Goal: Find specific page/section: Find specific page/section

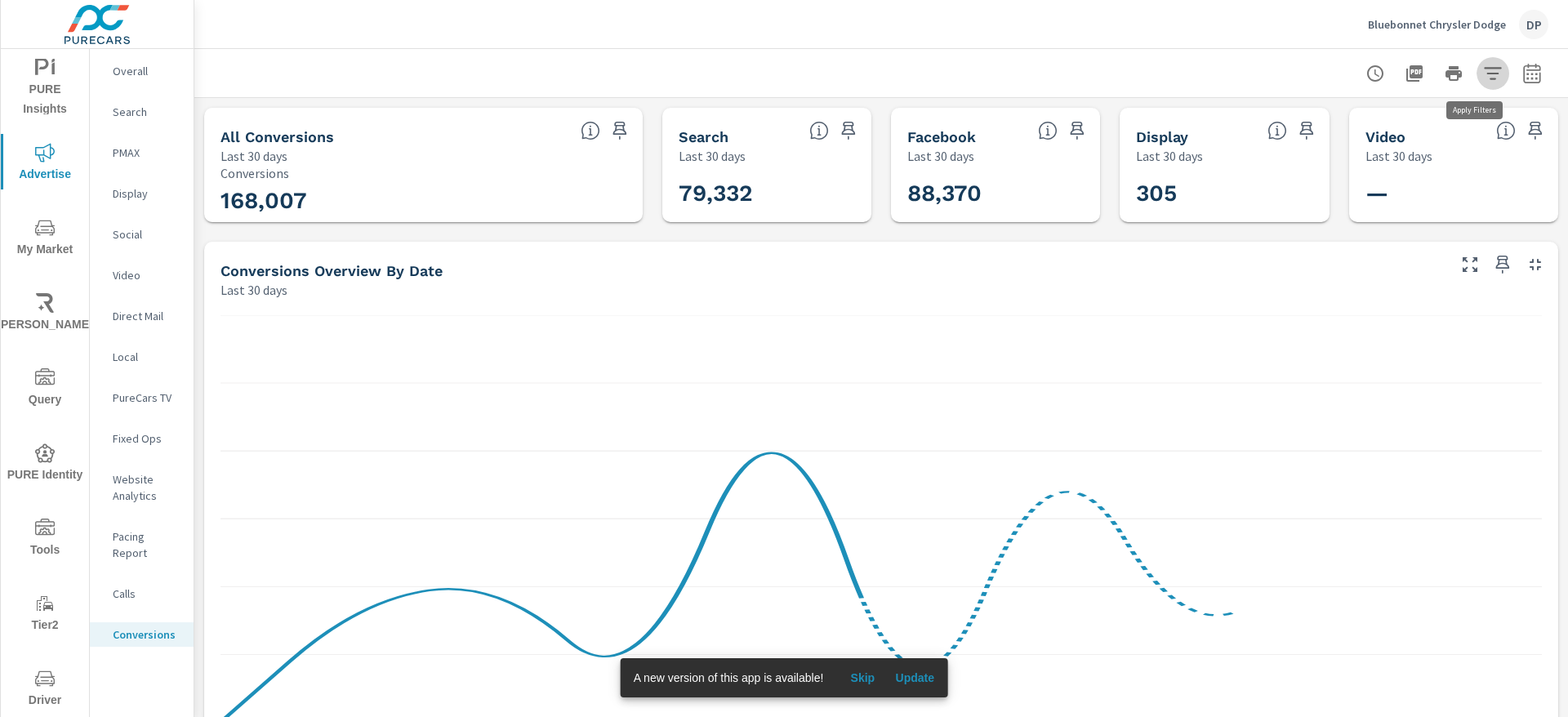
click at [1476, 86] on button "button" at bounding box center [1493, 74] width 32 height 32
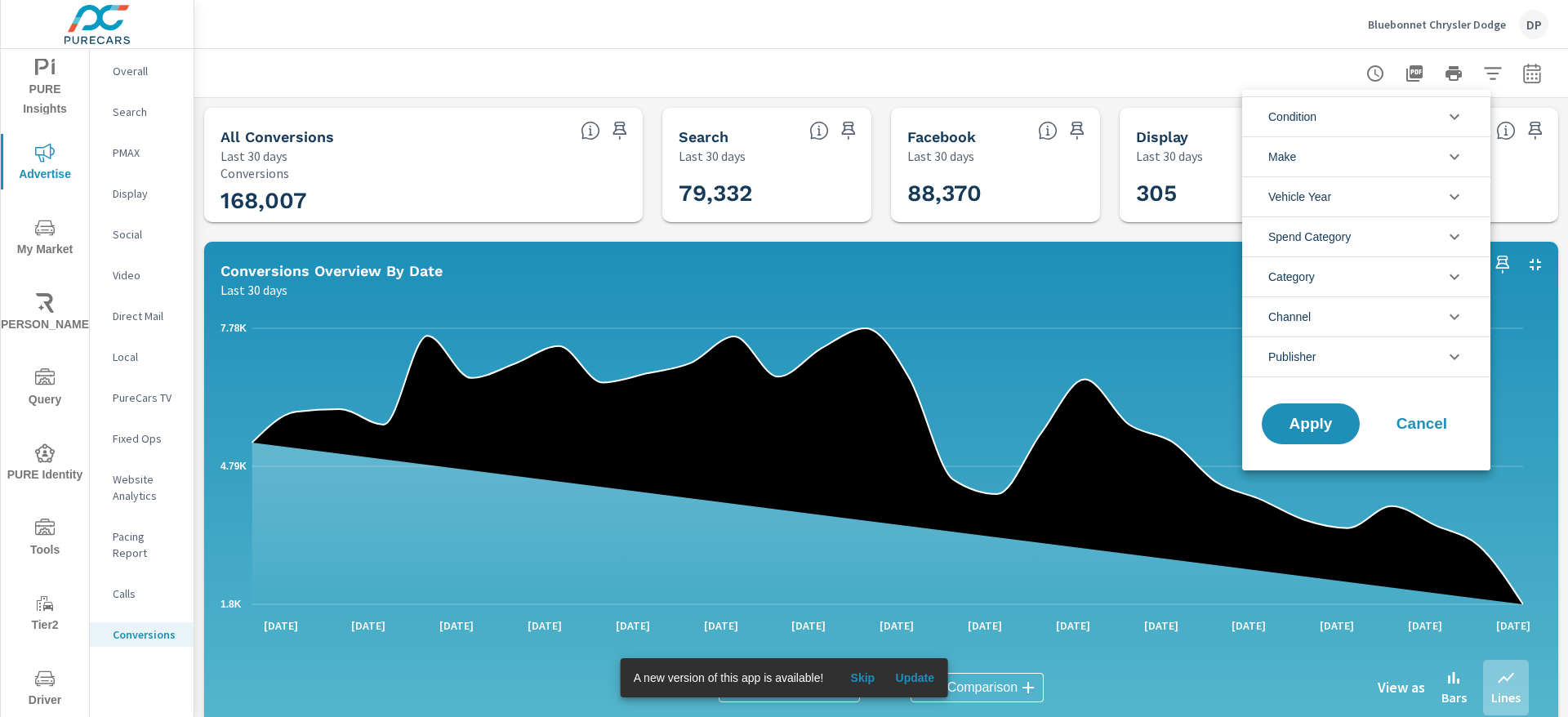
click at [1409, 432] on span "Cancel" at bounding box center [1422, 423] width 65 height 14
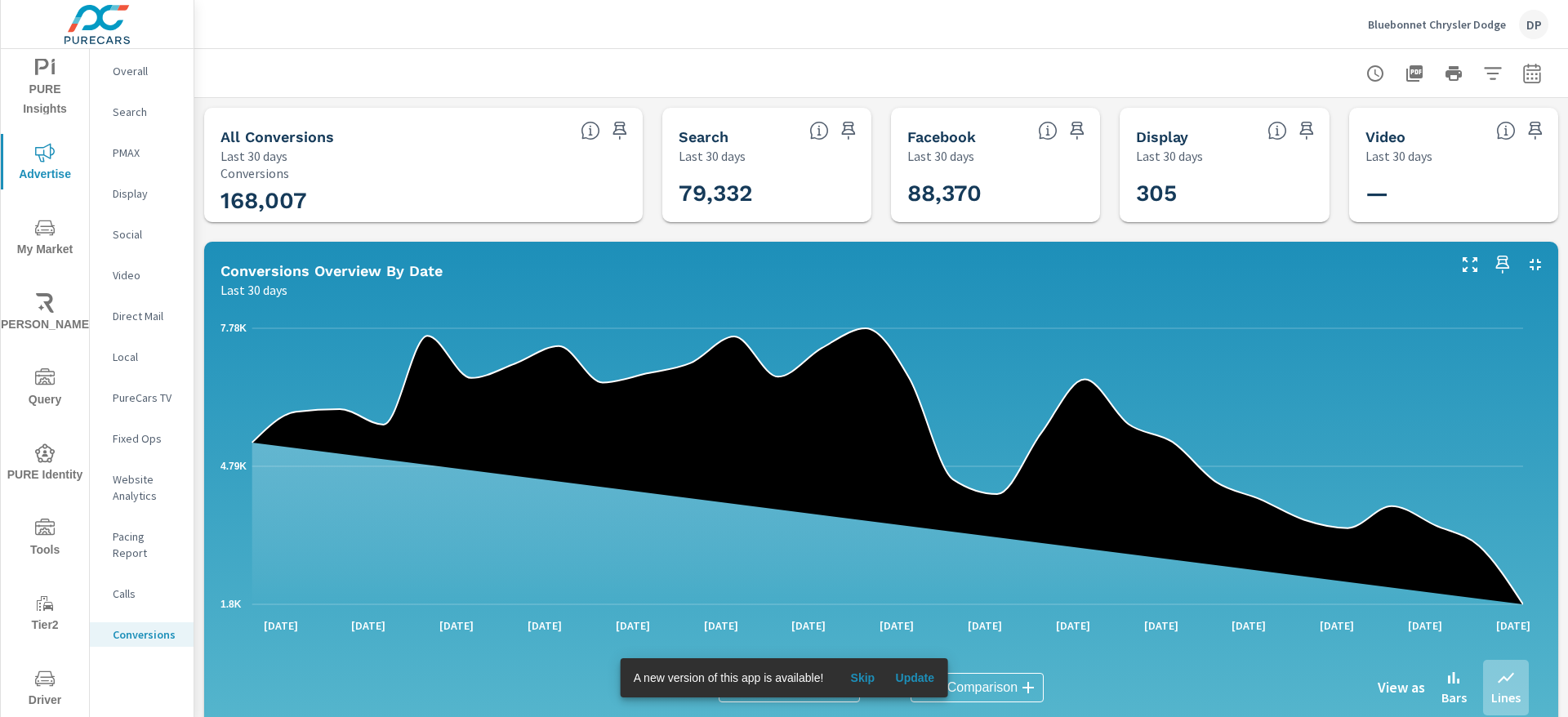
click at [908, 673] on span "Update" at bounding box center [914, 677] width 39 height 14
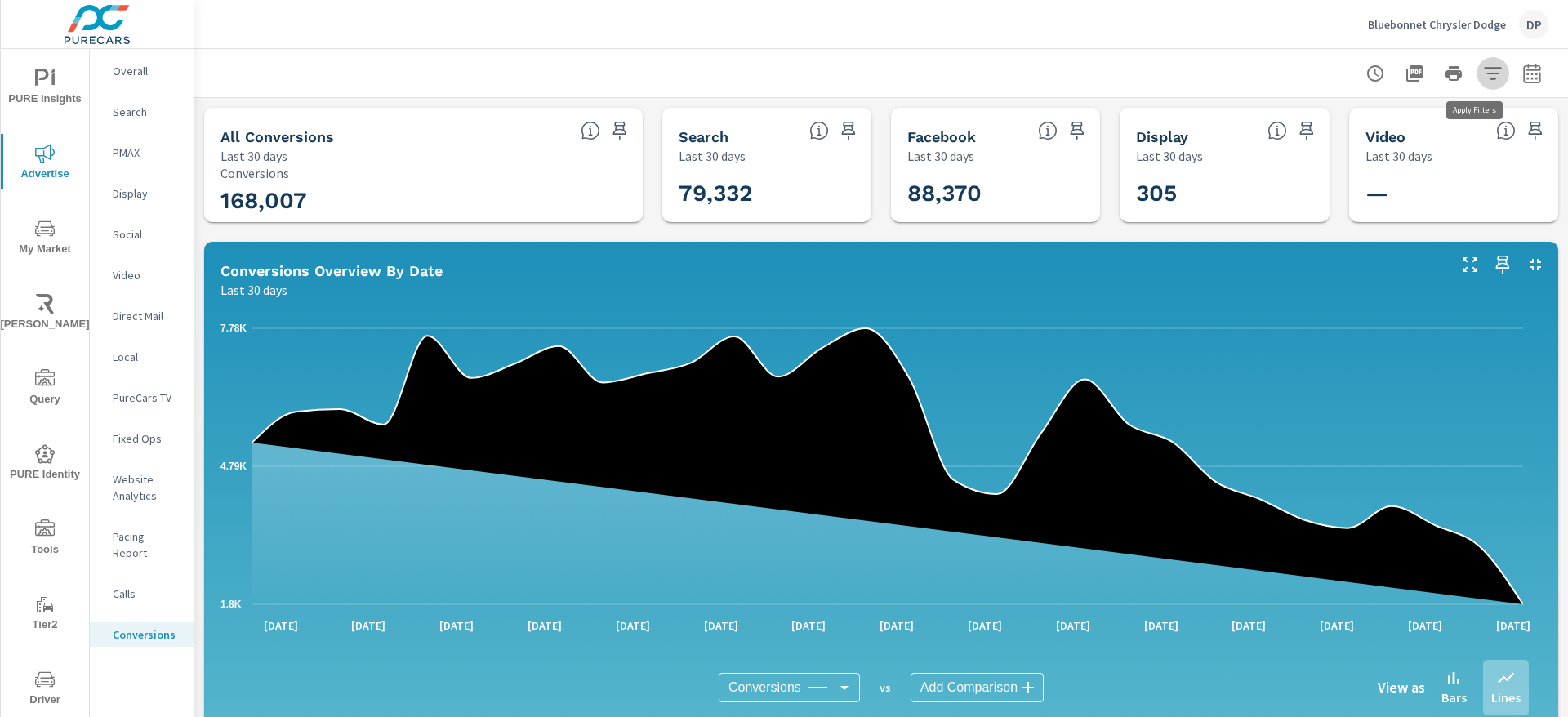
click at [1483, 66] on icon "button" at bounding box center [1493, 74] width 20 height 20
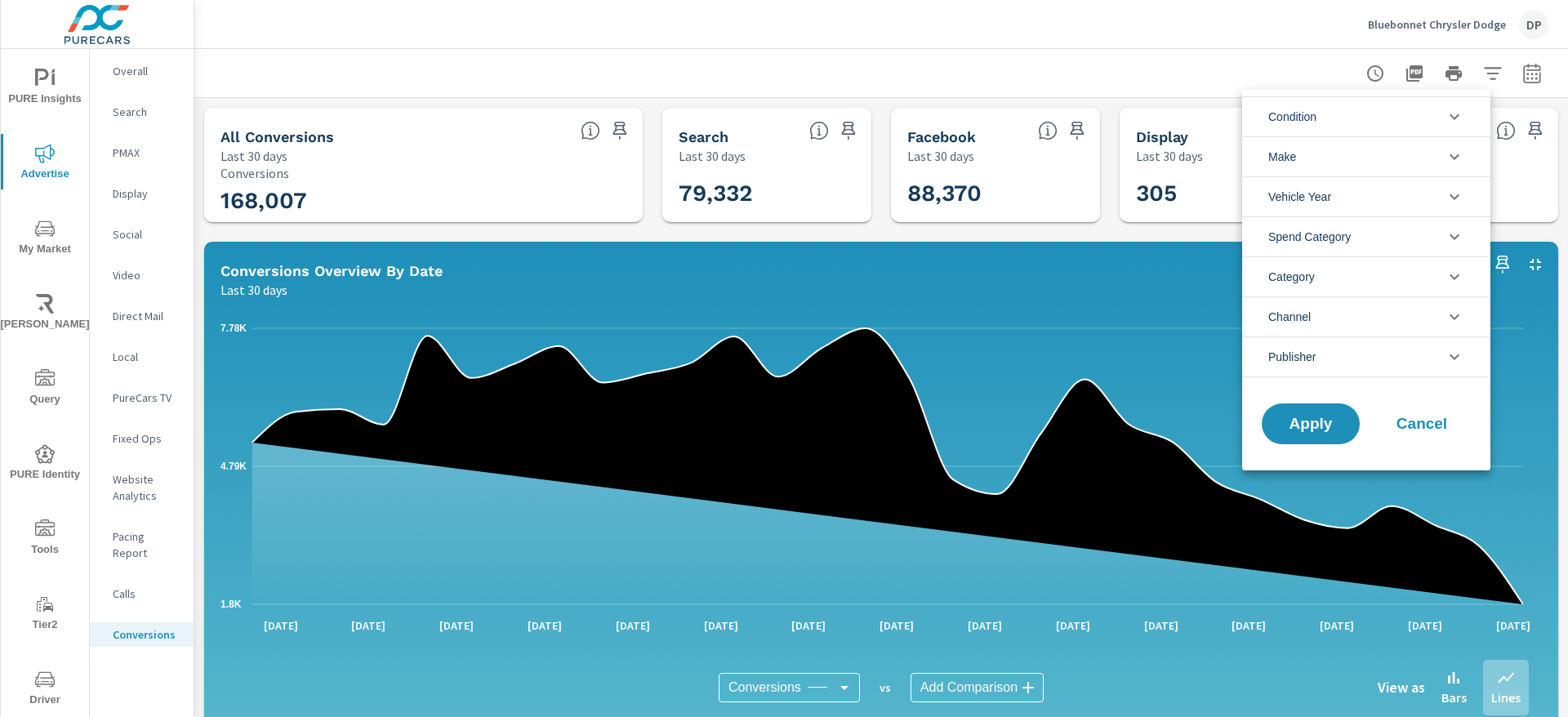
click at [1365, 274] on li "Category" at bounding box center [1367, 277] width 248 height 40
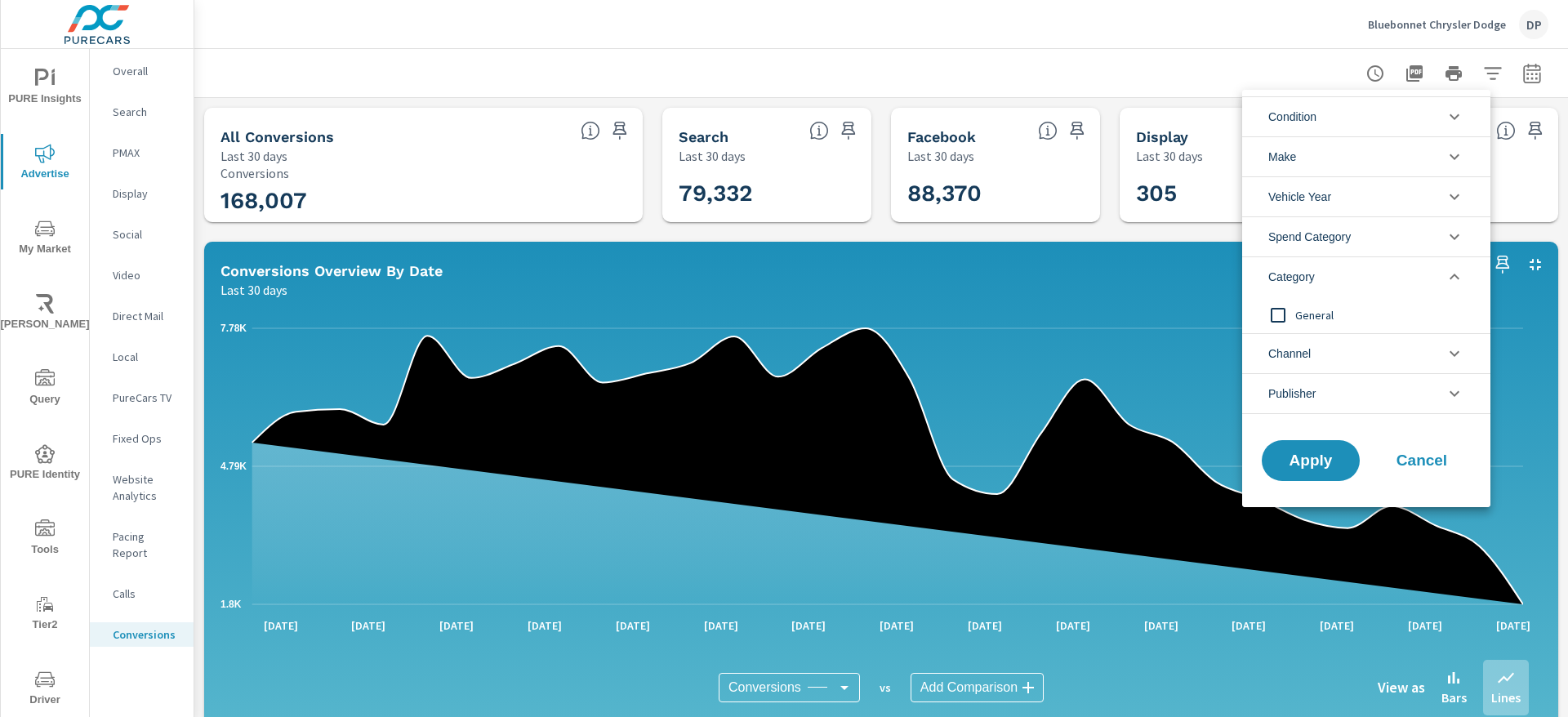
click at [1365, 274] on li "Category" at bounding box center [1367, 277] width 248 height 40
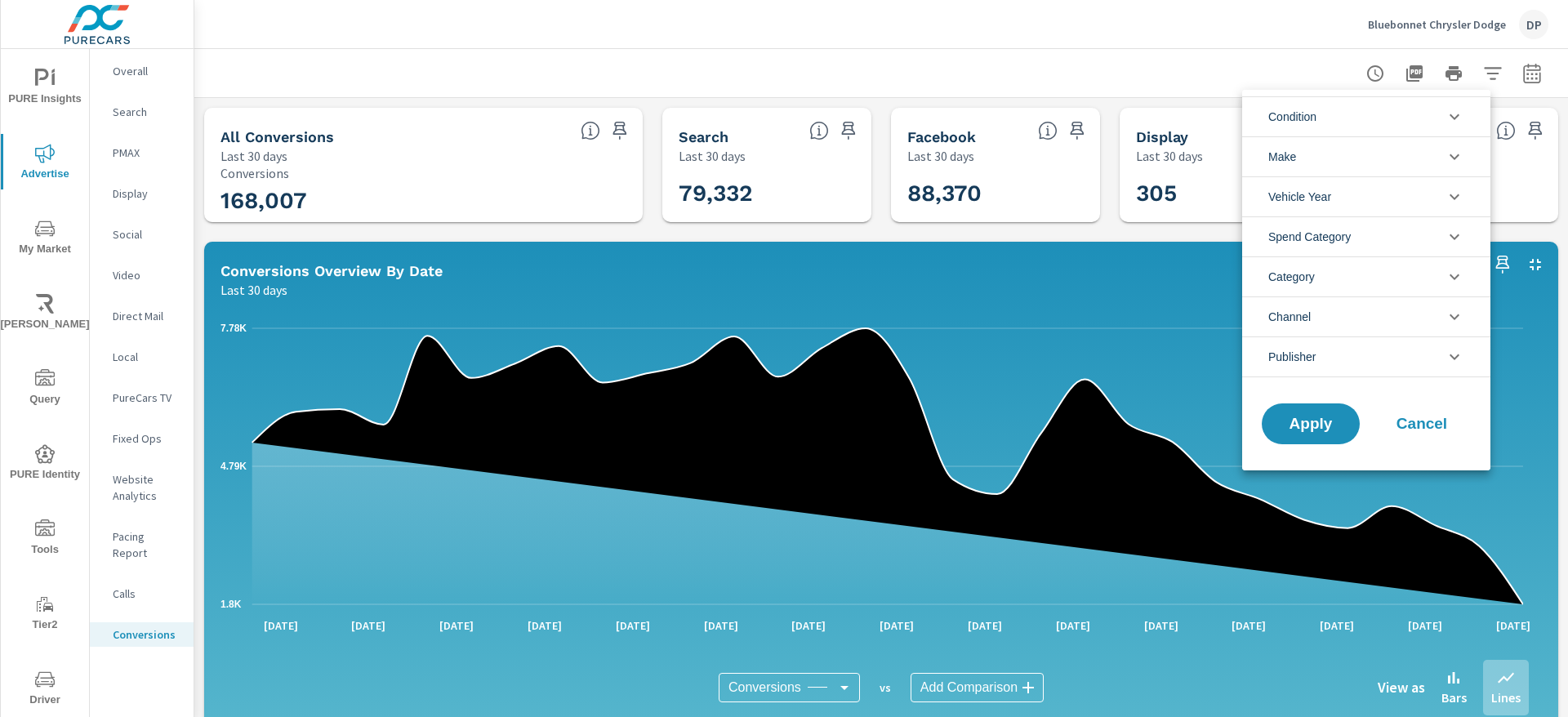
click at [1338, 348] on li "Publisher" at bounding box center [1367, 356] width 248 height 41
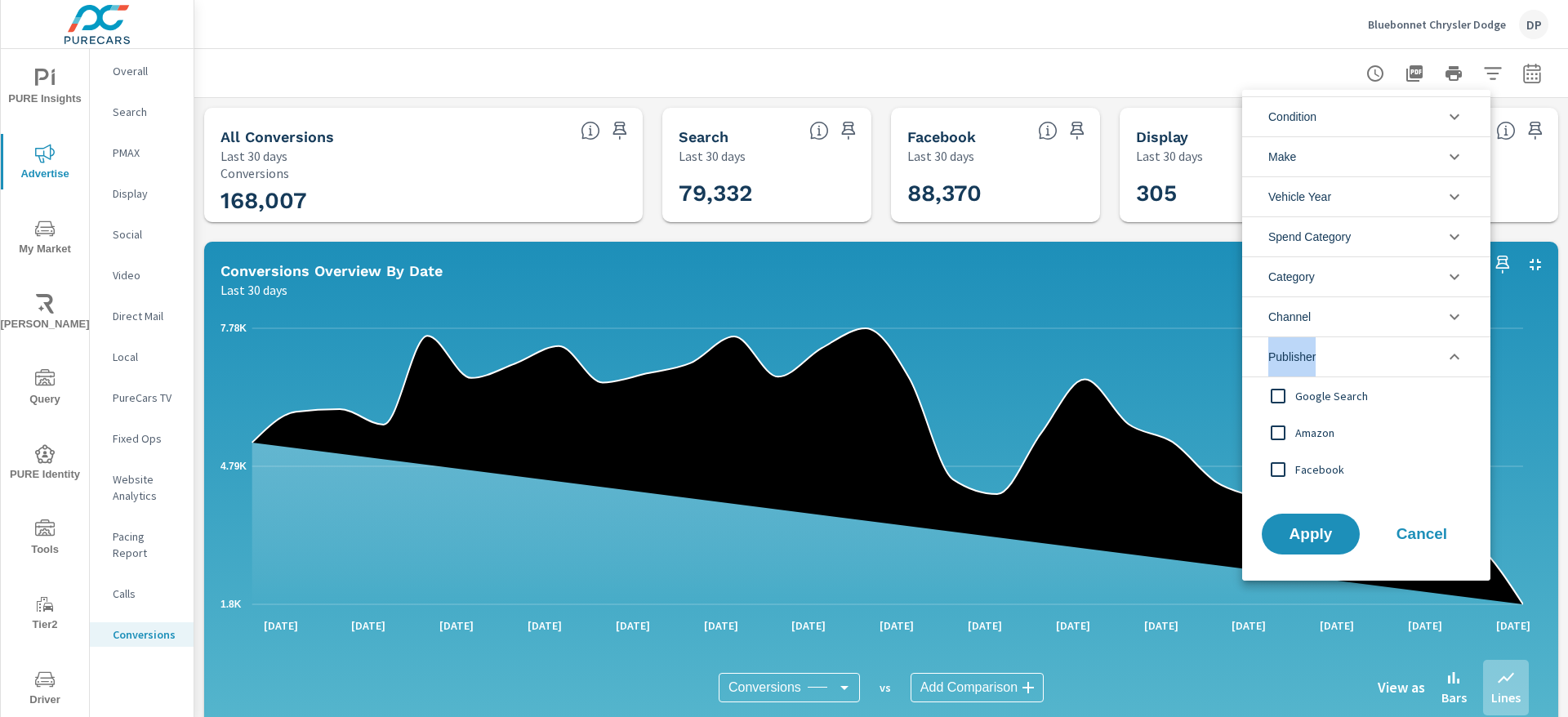
click at [1338, 348] on li "Publisher" at bounding box center [1367, 356] width 248 height 41
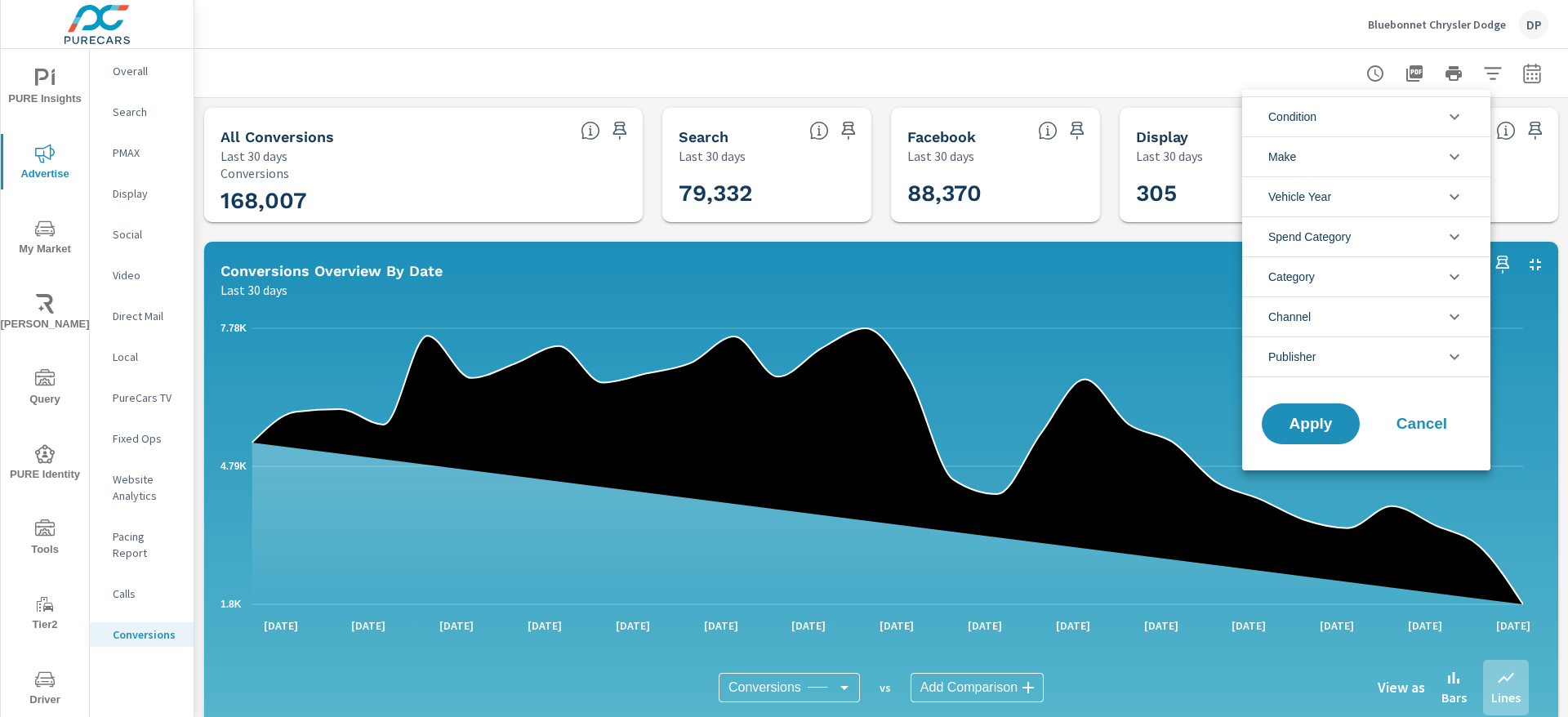
click at [1443, 112] on li "Condition" at bounding box center [1367, 116] width 248 height 40
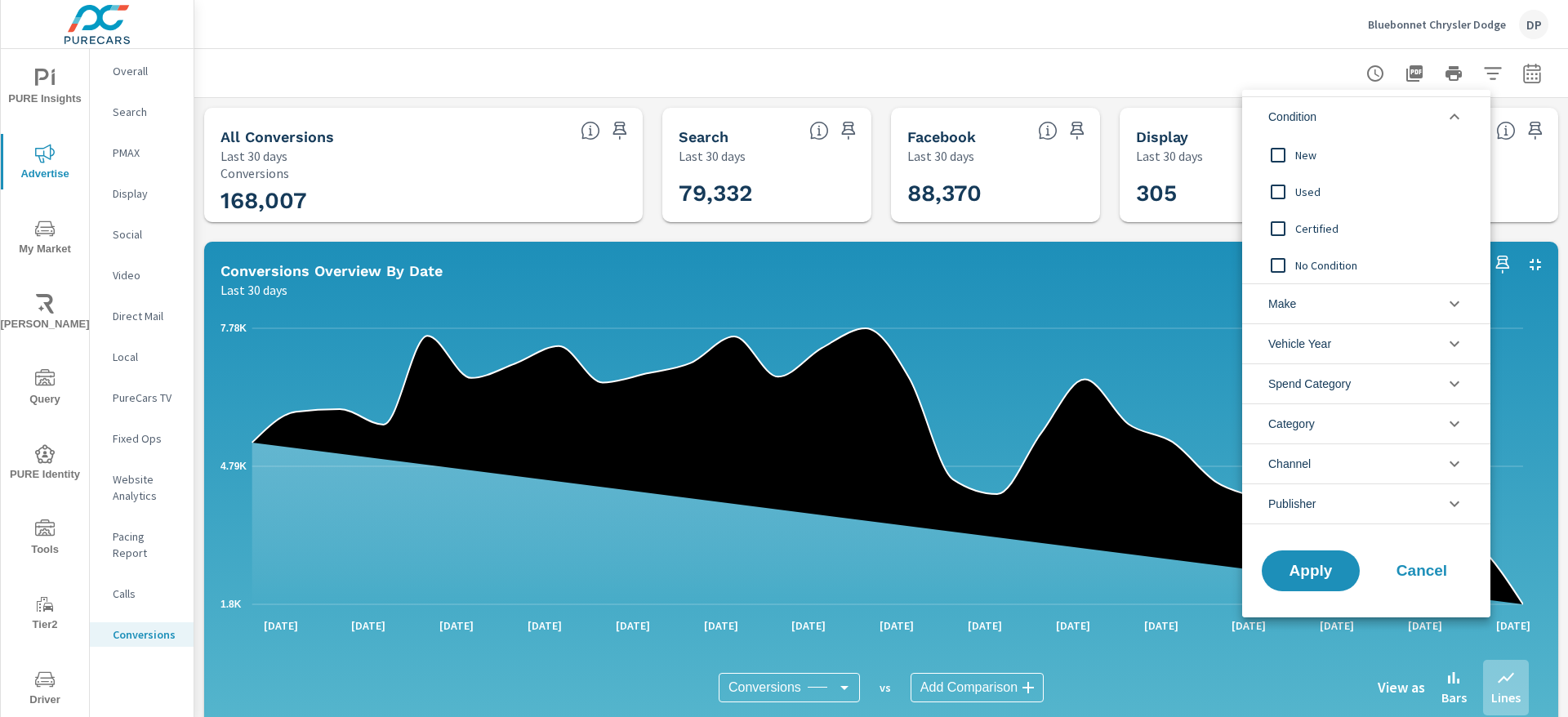
click at [1443, 112] on li "Condition" at bounding box center [1367, 116] width 248 height 40
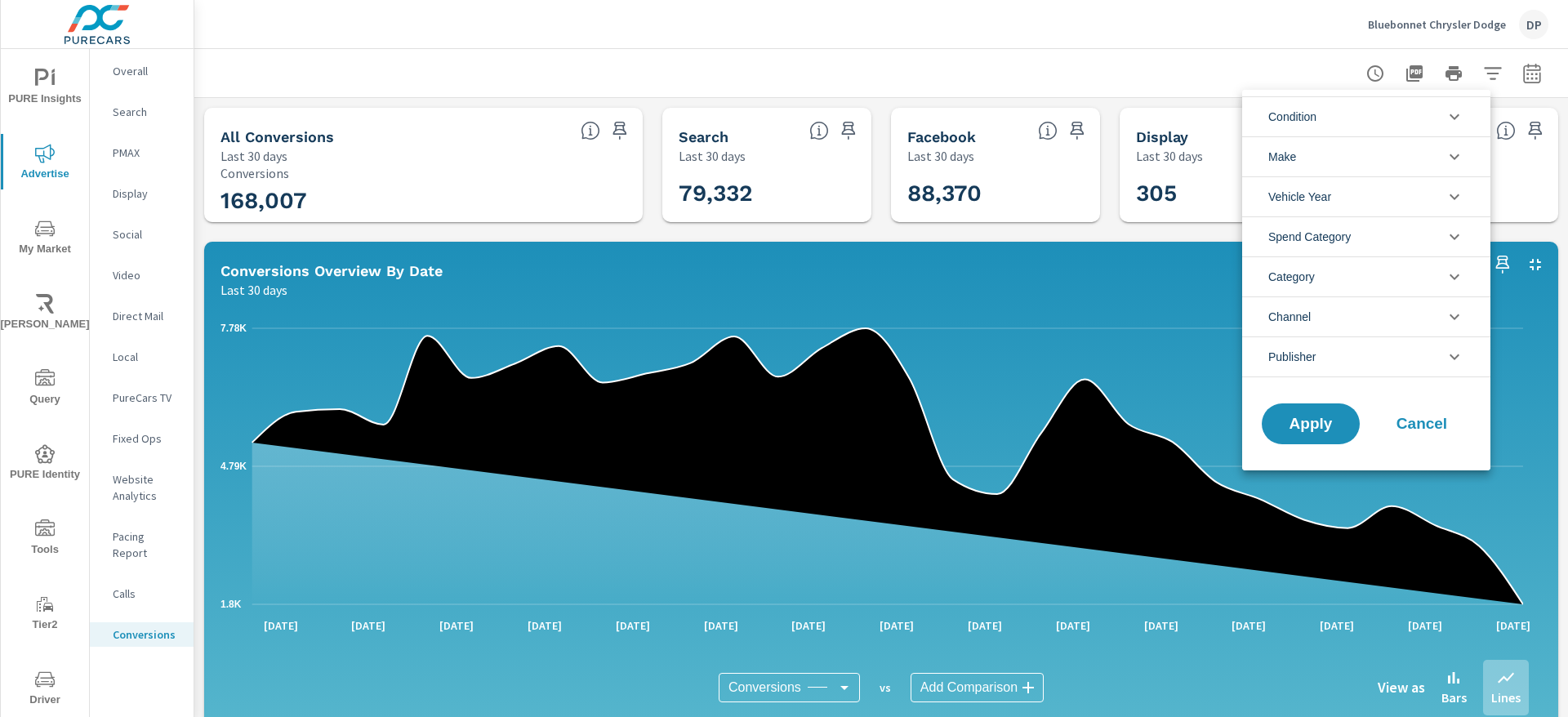
click at [1172, 55] on div at bounding box center [784, 358] width 1568 height 717
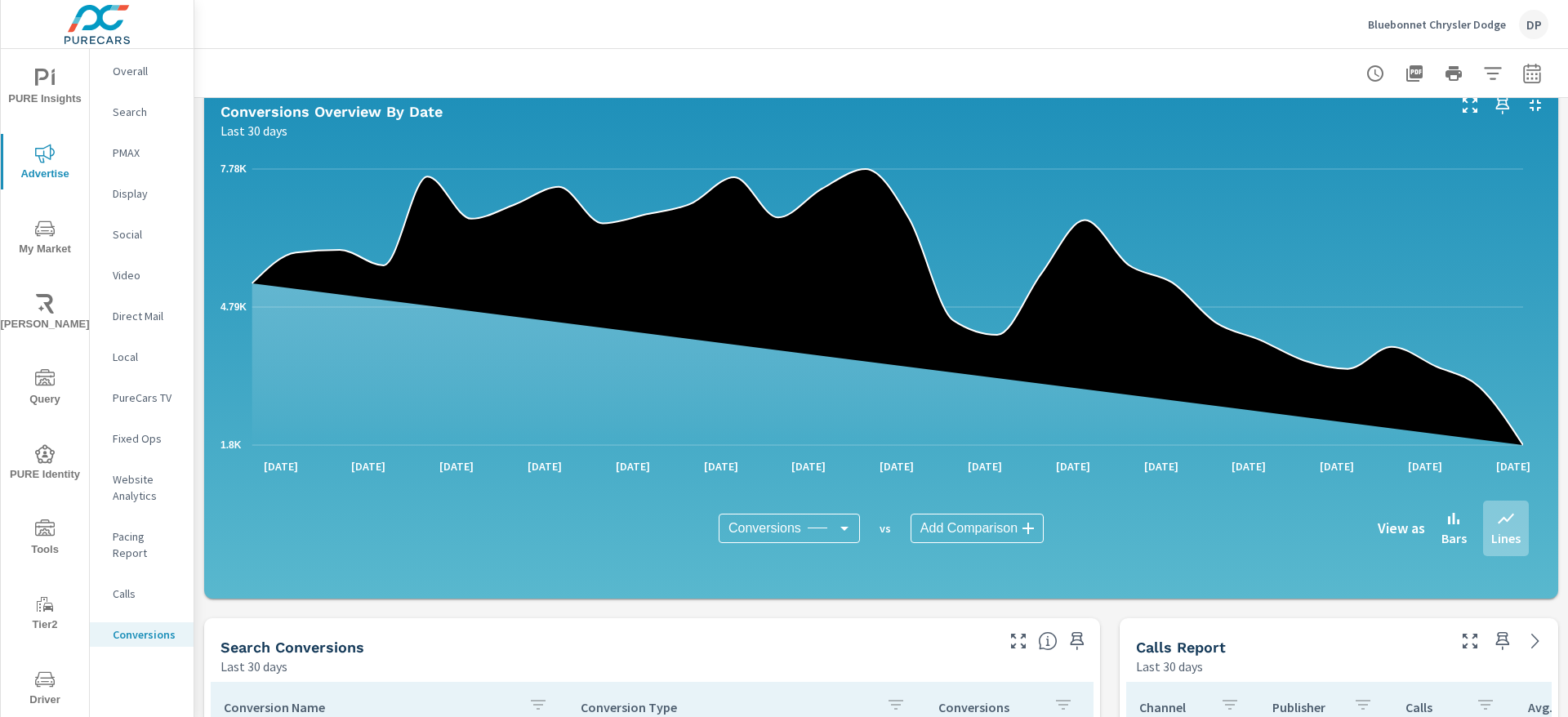
scroll to position [368, 0]
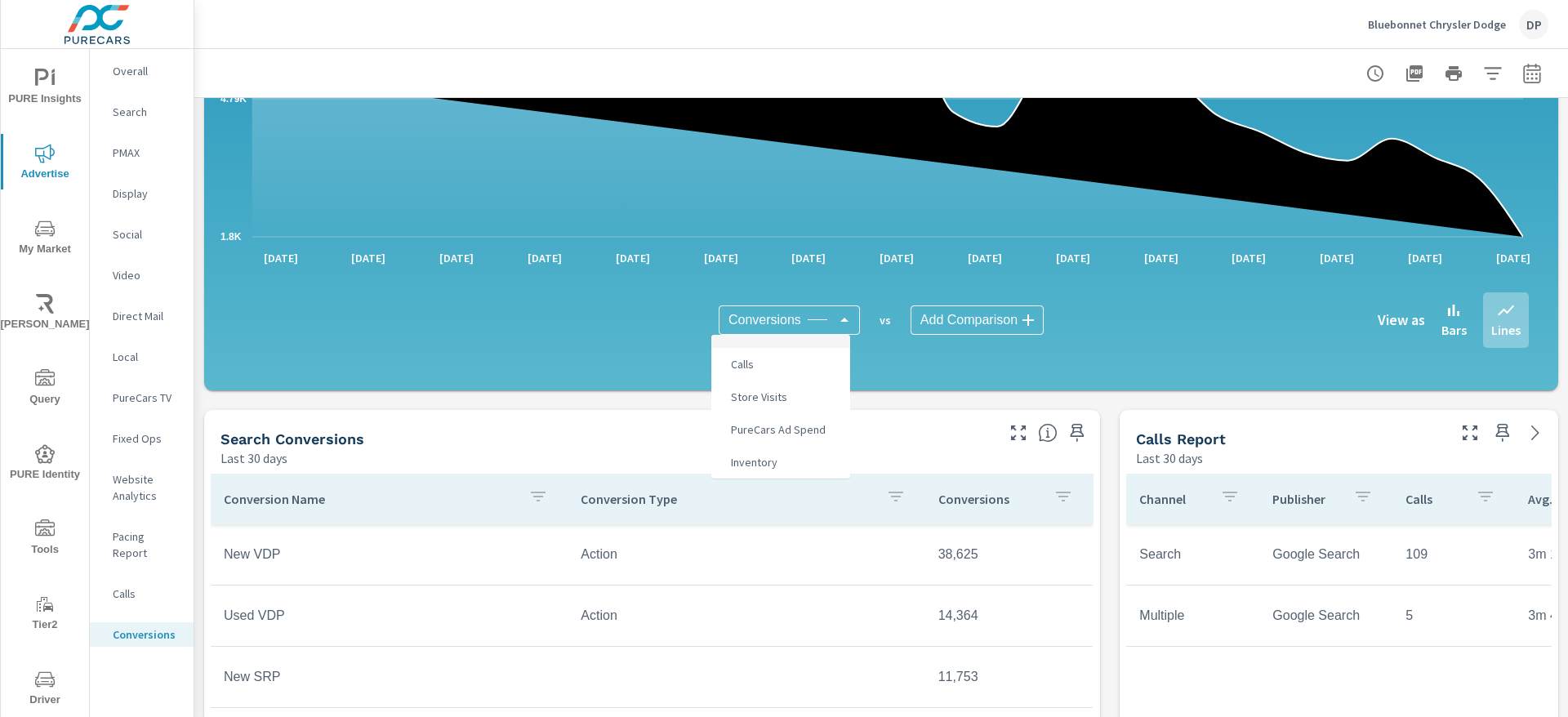
click at [786, 311] on body "PURE Insights Advertise My Market Riley AI Query PURE Identity Tools Tier2 Driv…" at bounding box center [784, 358] width 1568 height 717
click at [548, 343] on div at bounding box center [784, 358] width 1568 height 717
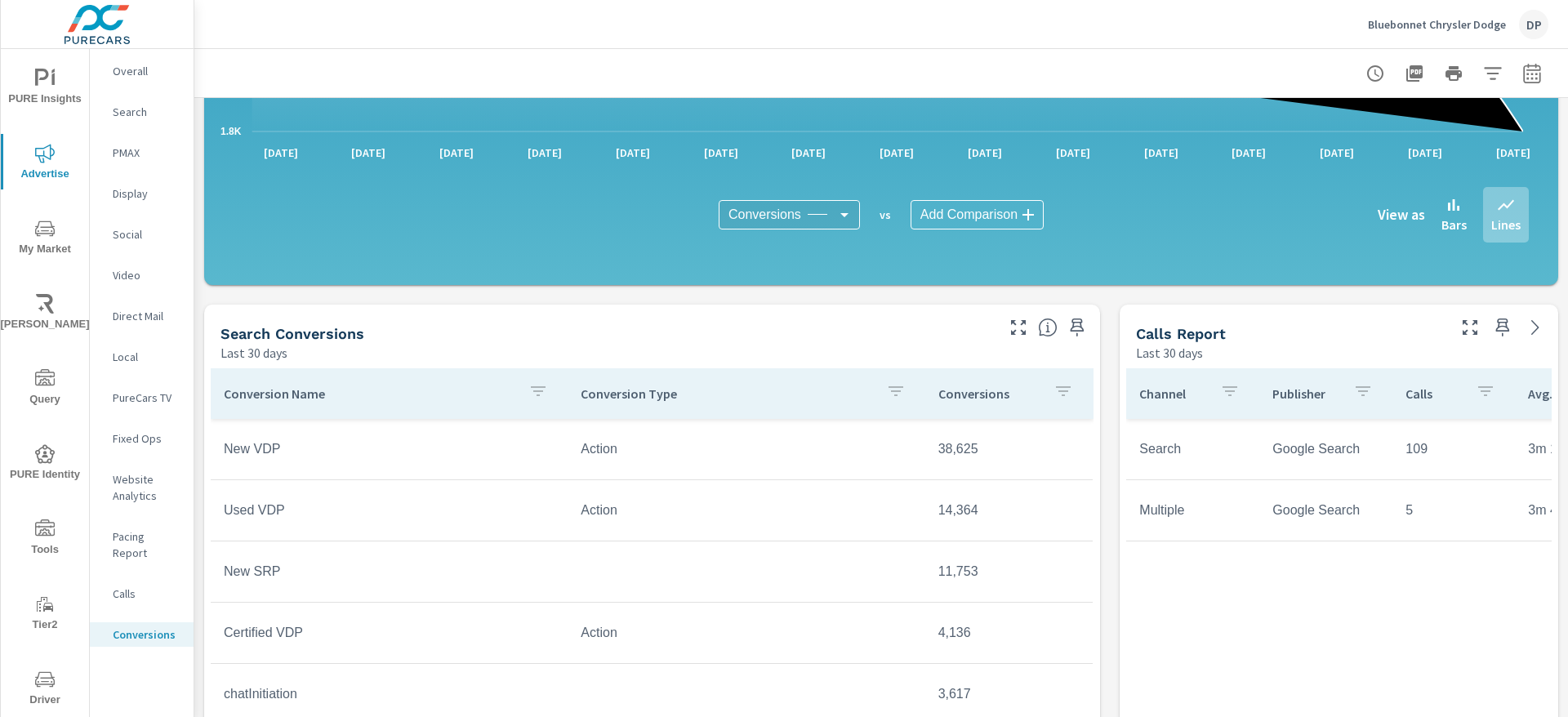
scroll to position [612, 0]
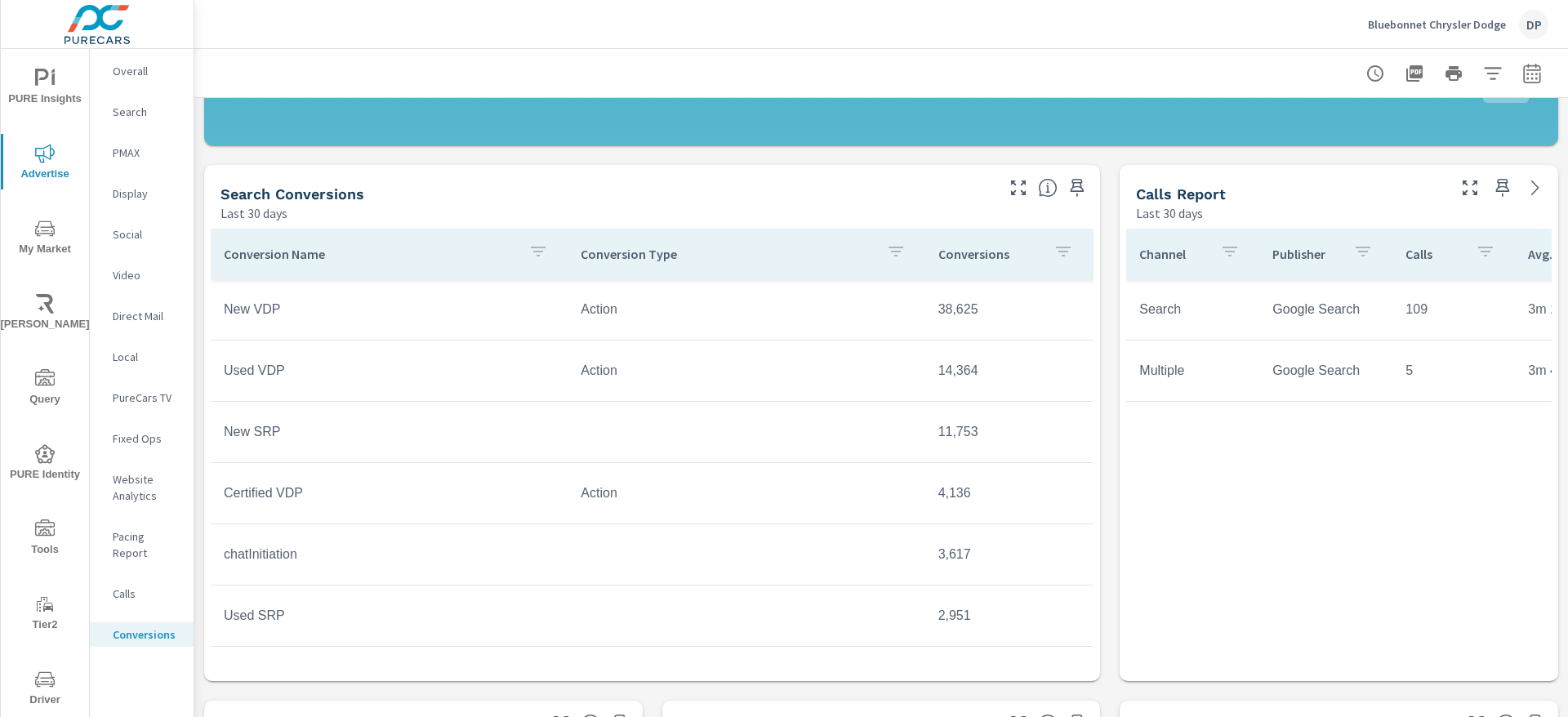
click at [336, 252] on p "Conversion Name" at bounding box center [369, 253] width 291 height 16
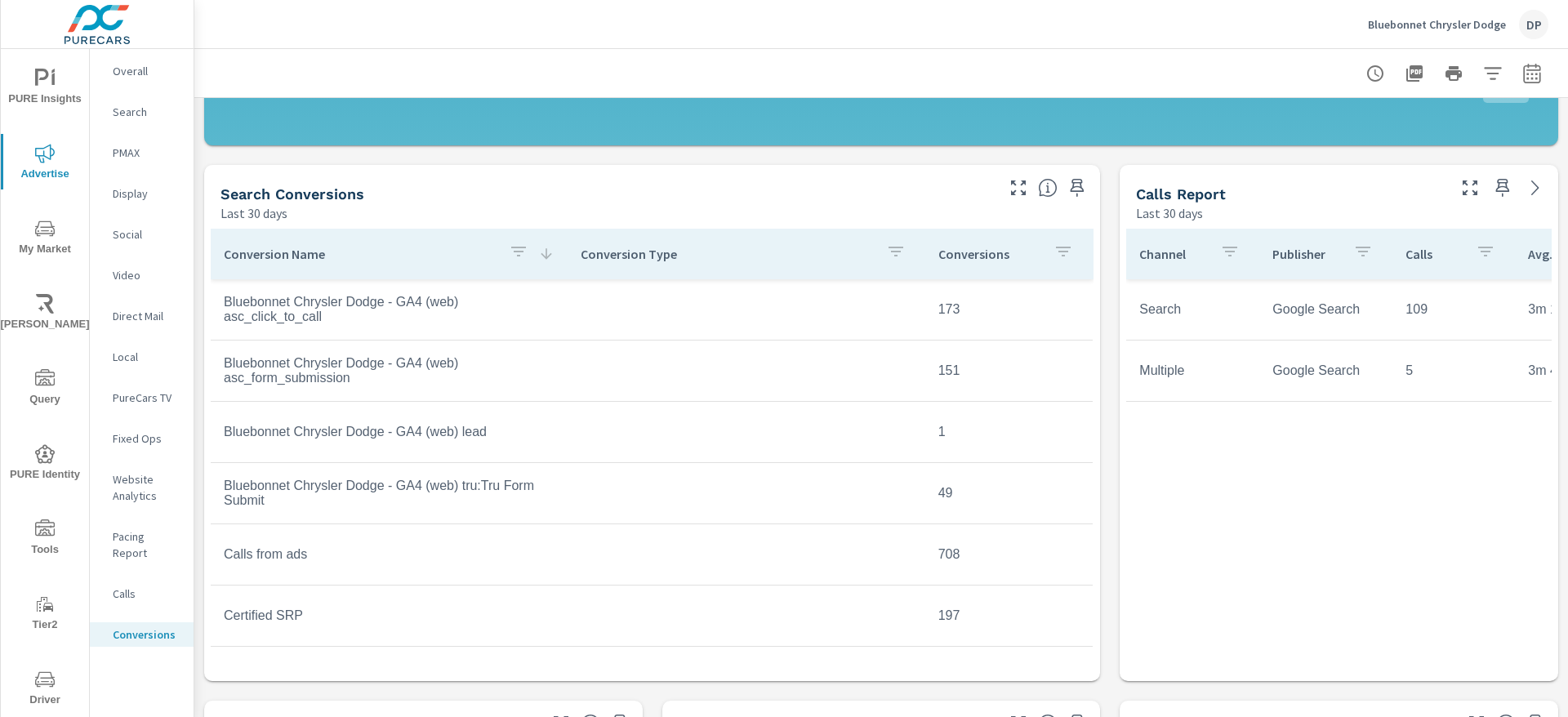
click at [336, 252] on p "Conversion Name" at bounding box center [359, 253] width 272 height 16
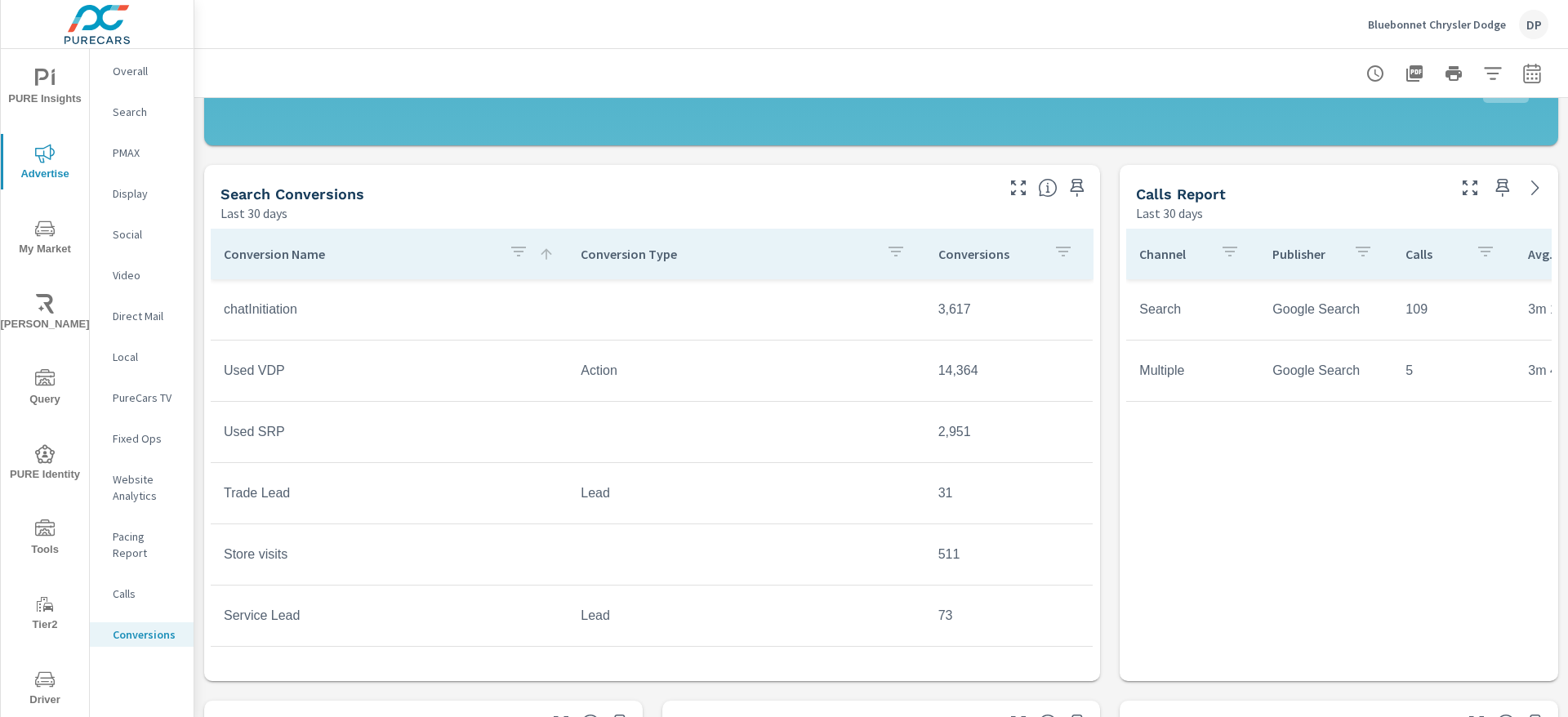
click at [509, 257] on icon "button" at bounding box center [519, 251] width 20 height 20
click at [480, 226] on div at bounding box center [784, 358] width 1568 height 717
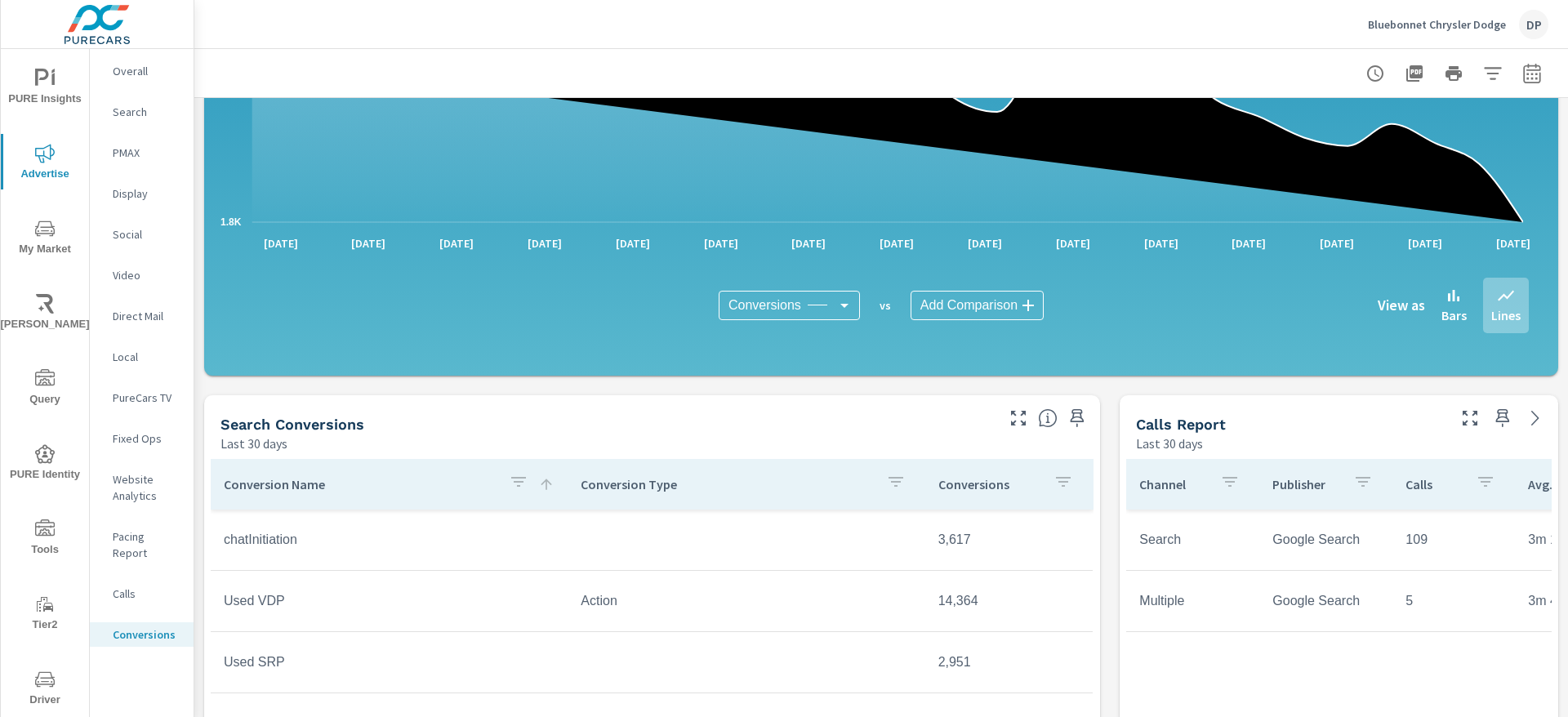
scroll to position [612, 0]
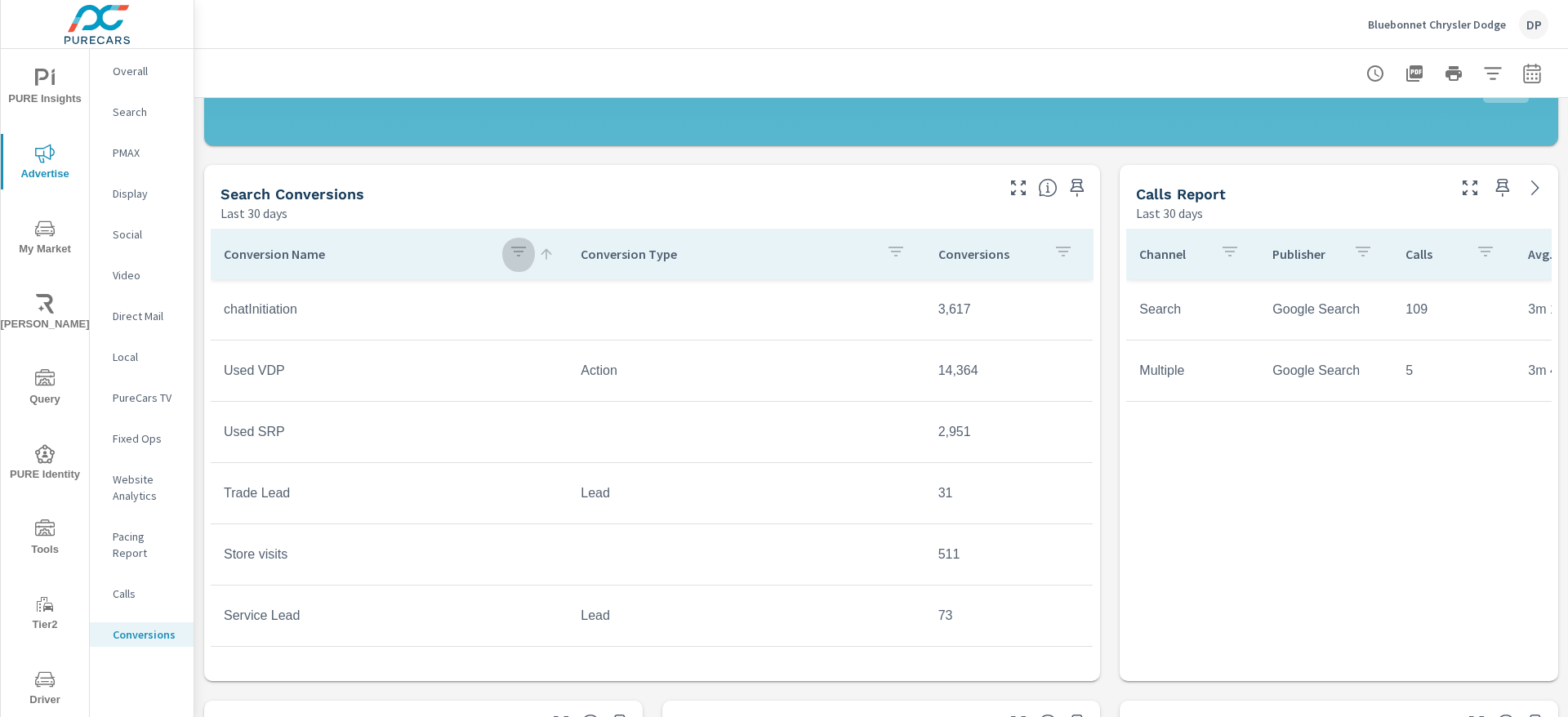
click at [509, 255] on icon "button" at bounding box center [519, 251] width 20 height 20
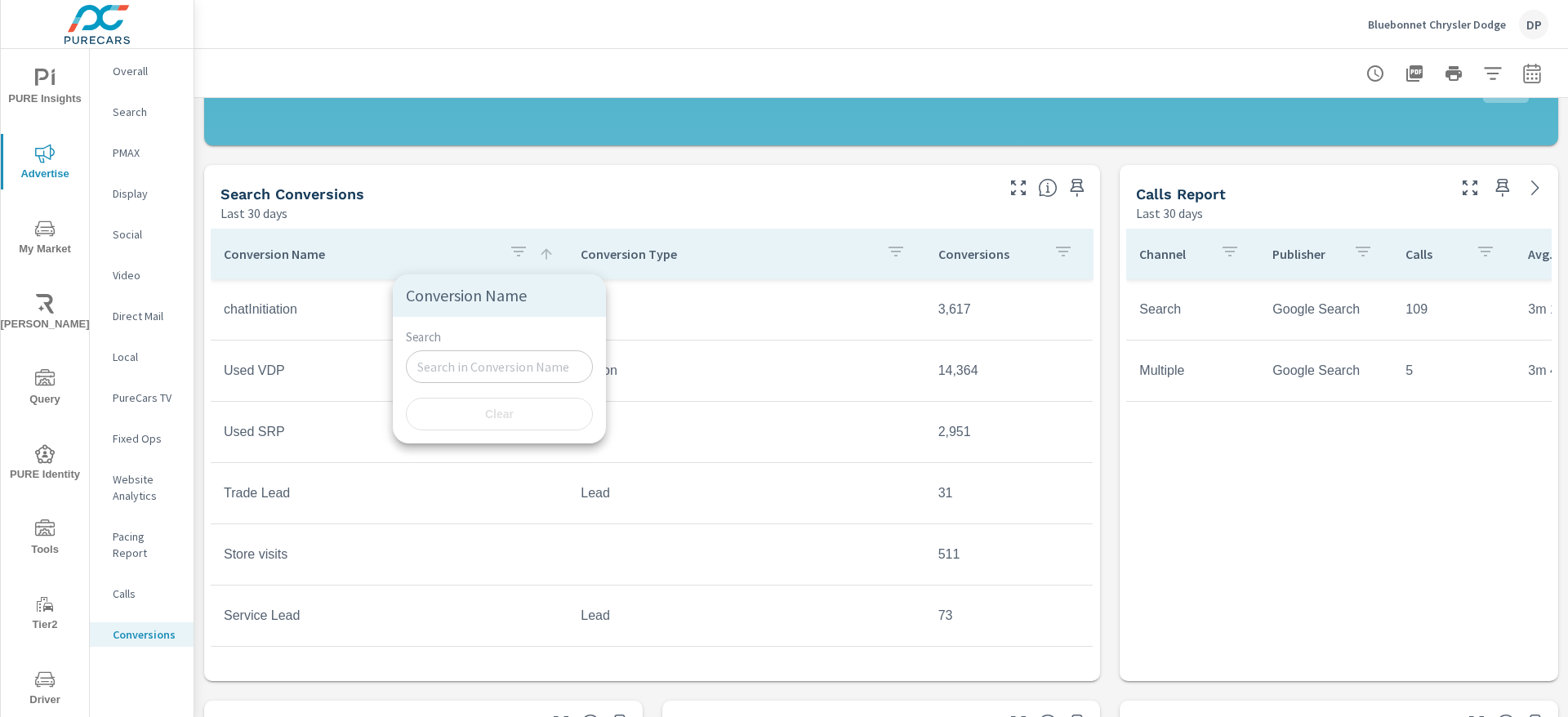
click at [459, 369] on input "Search" at bounding box center [499, 367] width 187 height 32
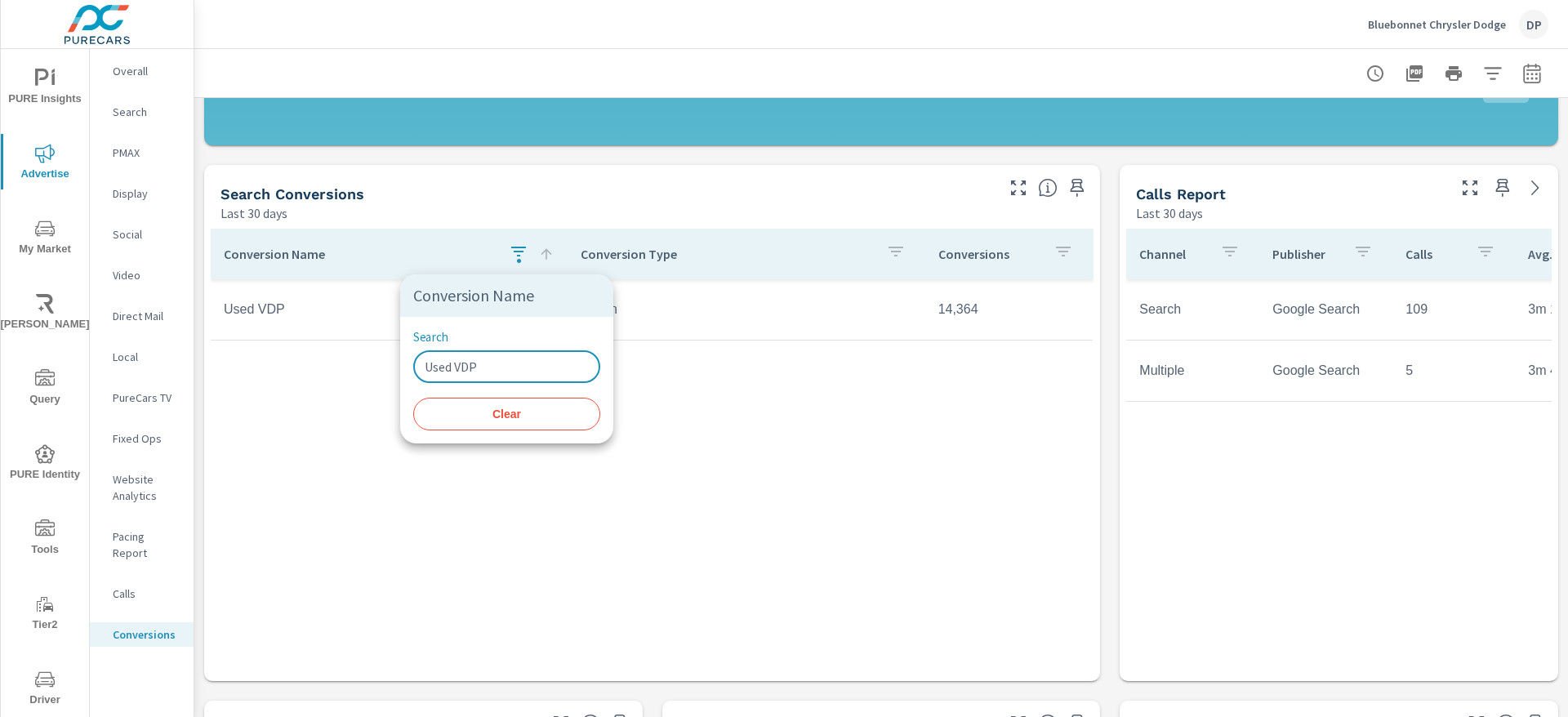
type input "Used VDP"
click at [588, 590] on div at bounding box center [784, 358] width 1568 height 717
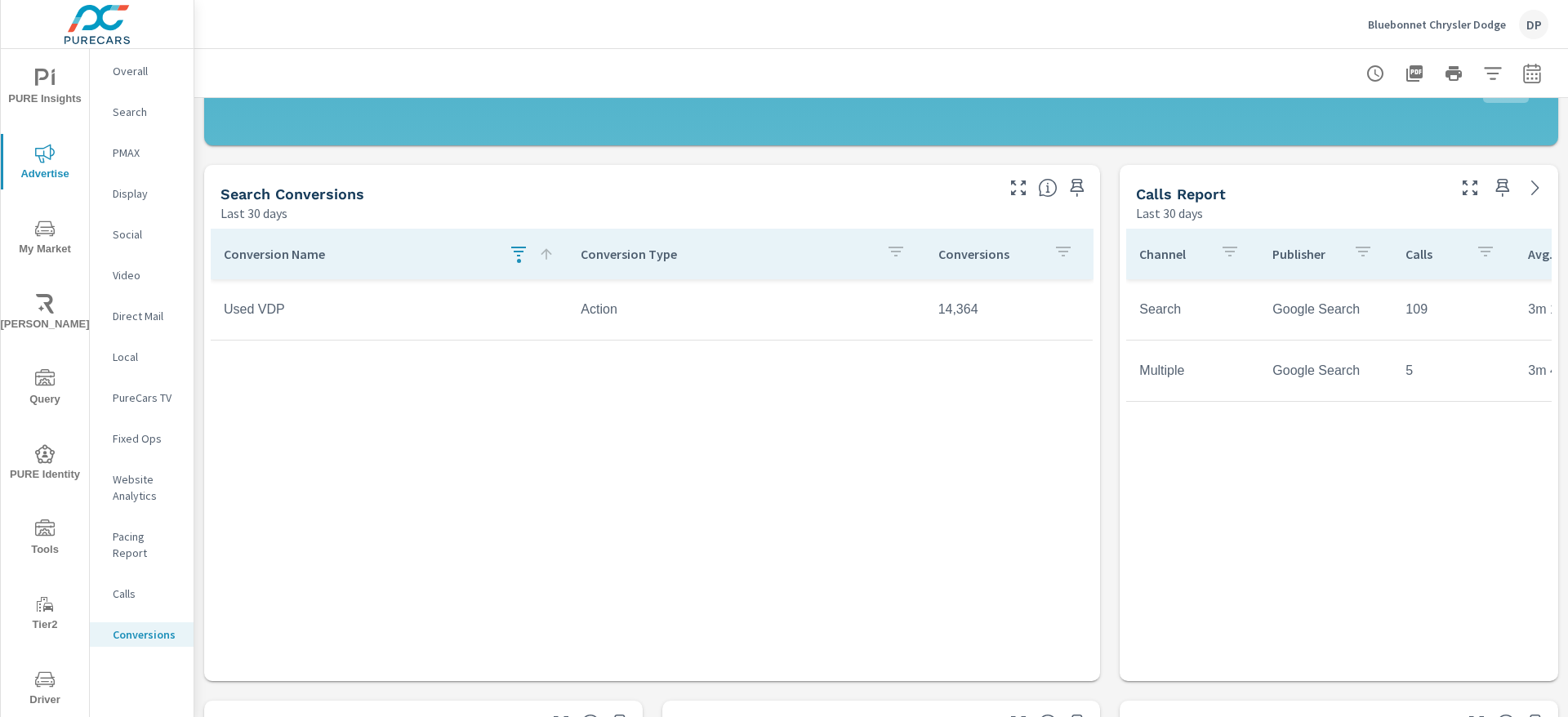
click at [509, 249] on icon "button" at bounding box center [519, 251] width 20 height 20
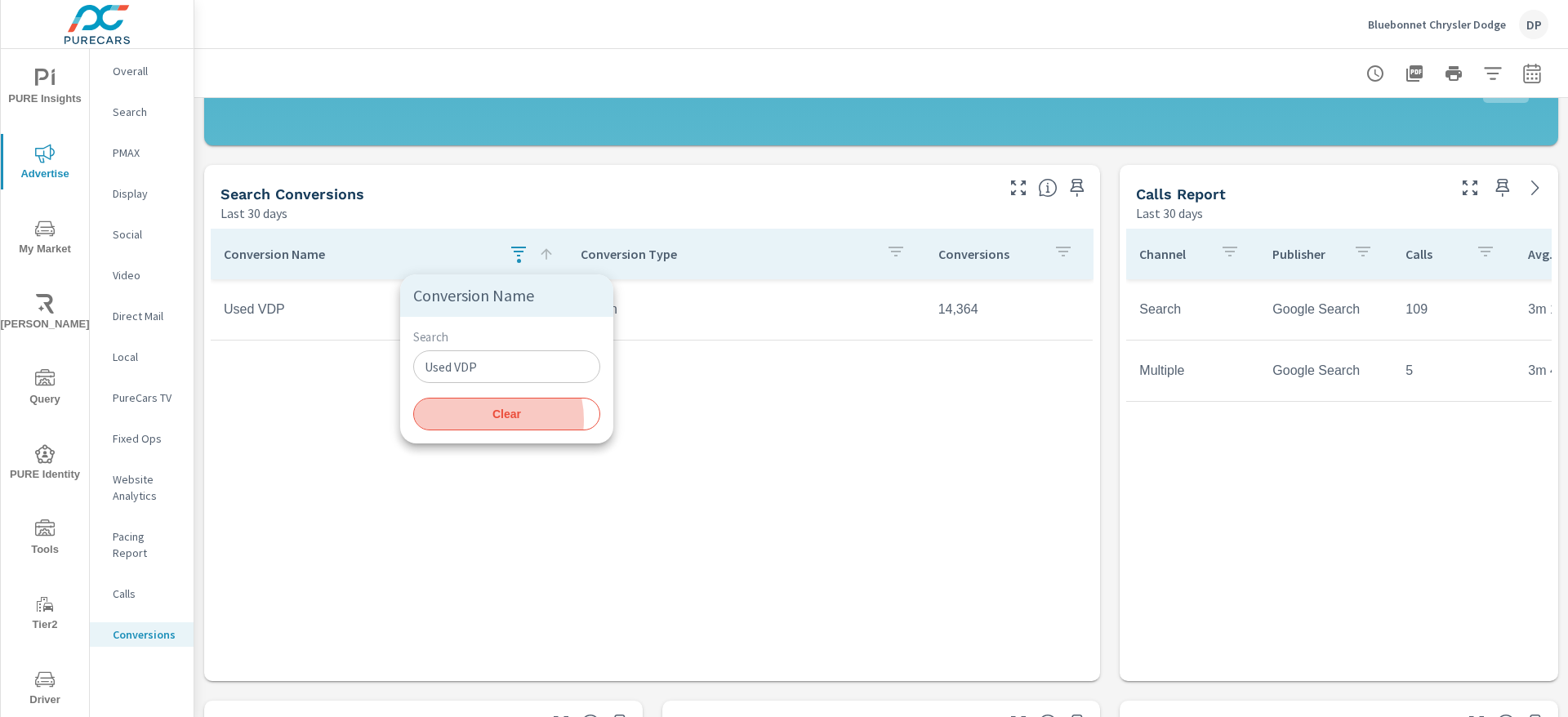
click at [482, 421] on span "Clear" at bounding box center [506, 413] width 167 height 14
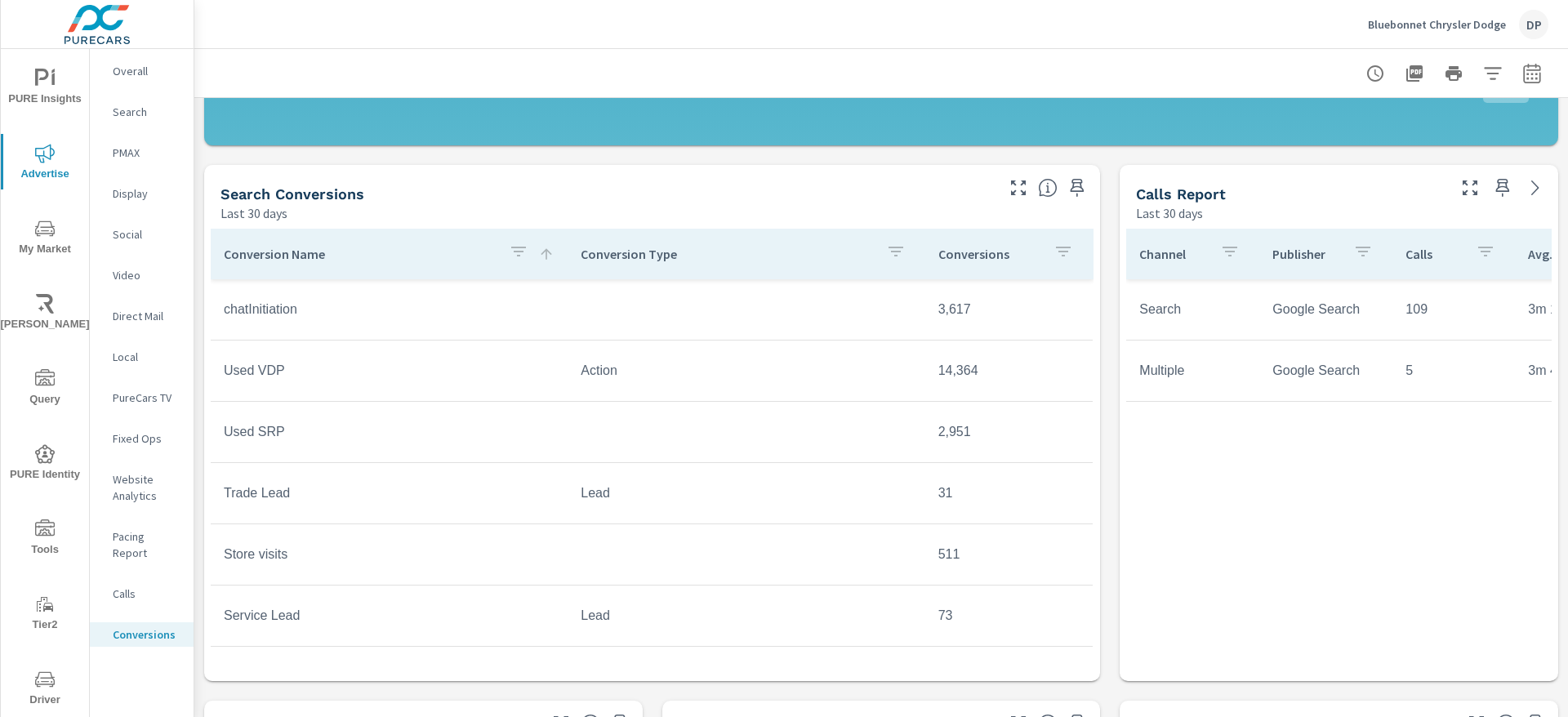
click at [137, 490] on p "Website Analytics" at bounding box center [146, 487] width 68 height 32
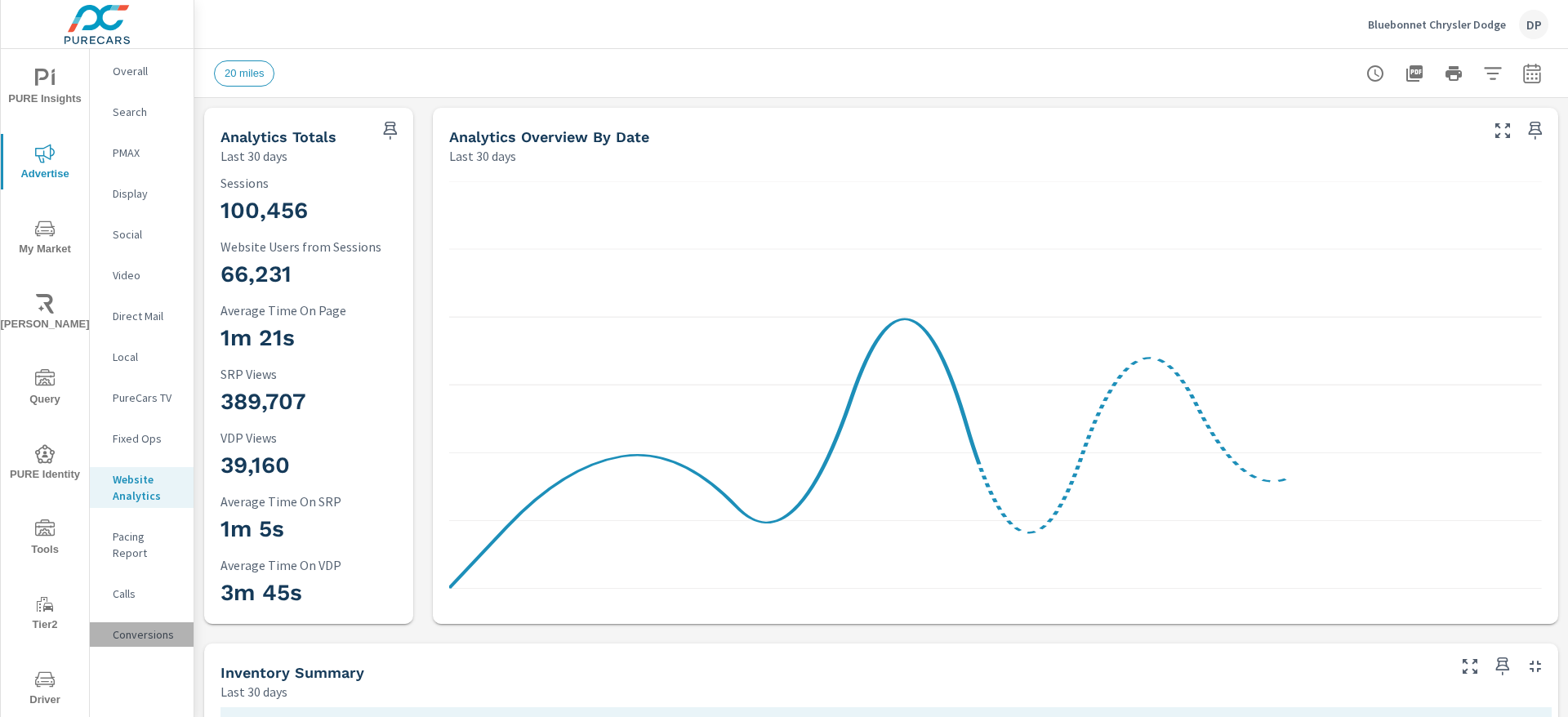
click at [133, 626] on p "Conversions" at bounding box center [146, 634] width 68 height 16
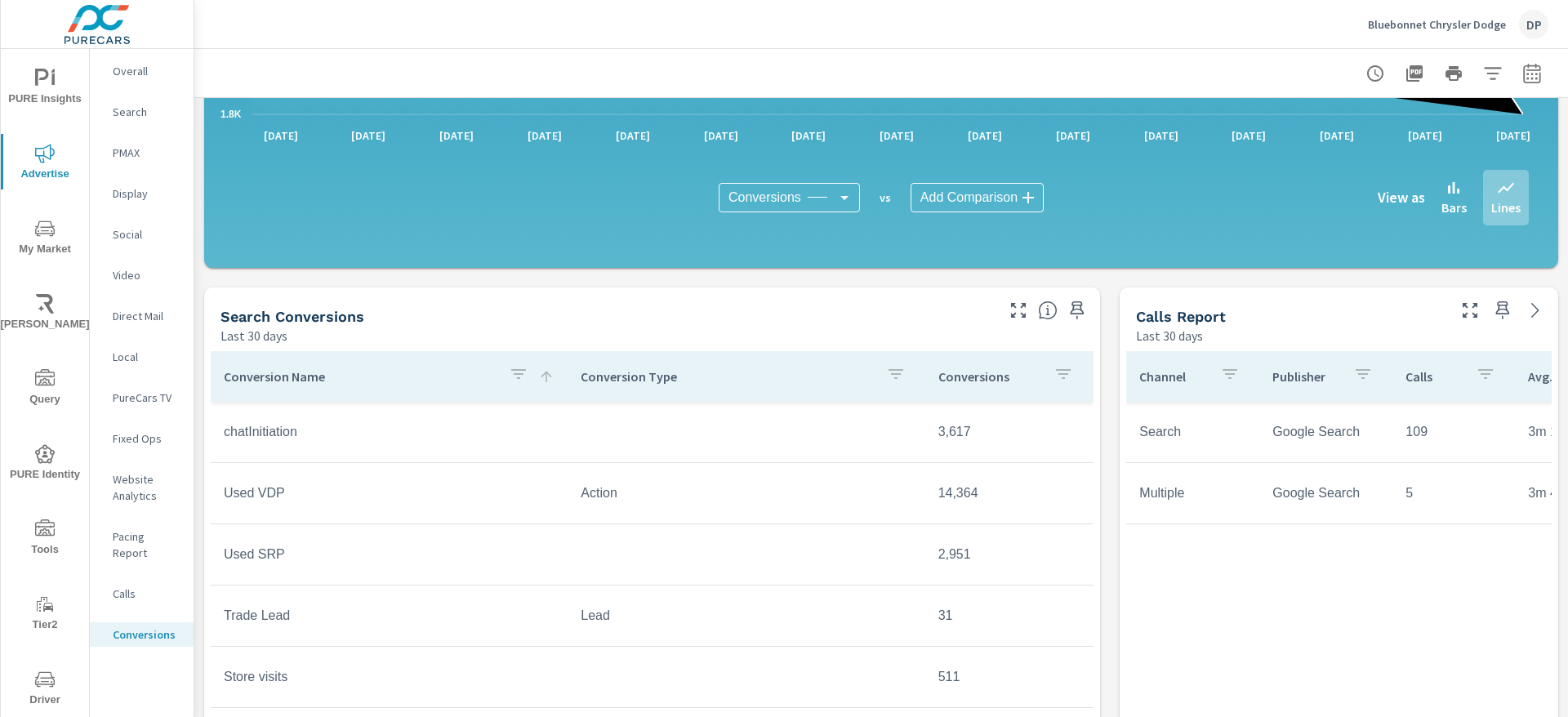
scroll to position [612, 0]
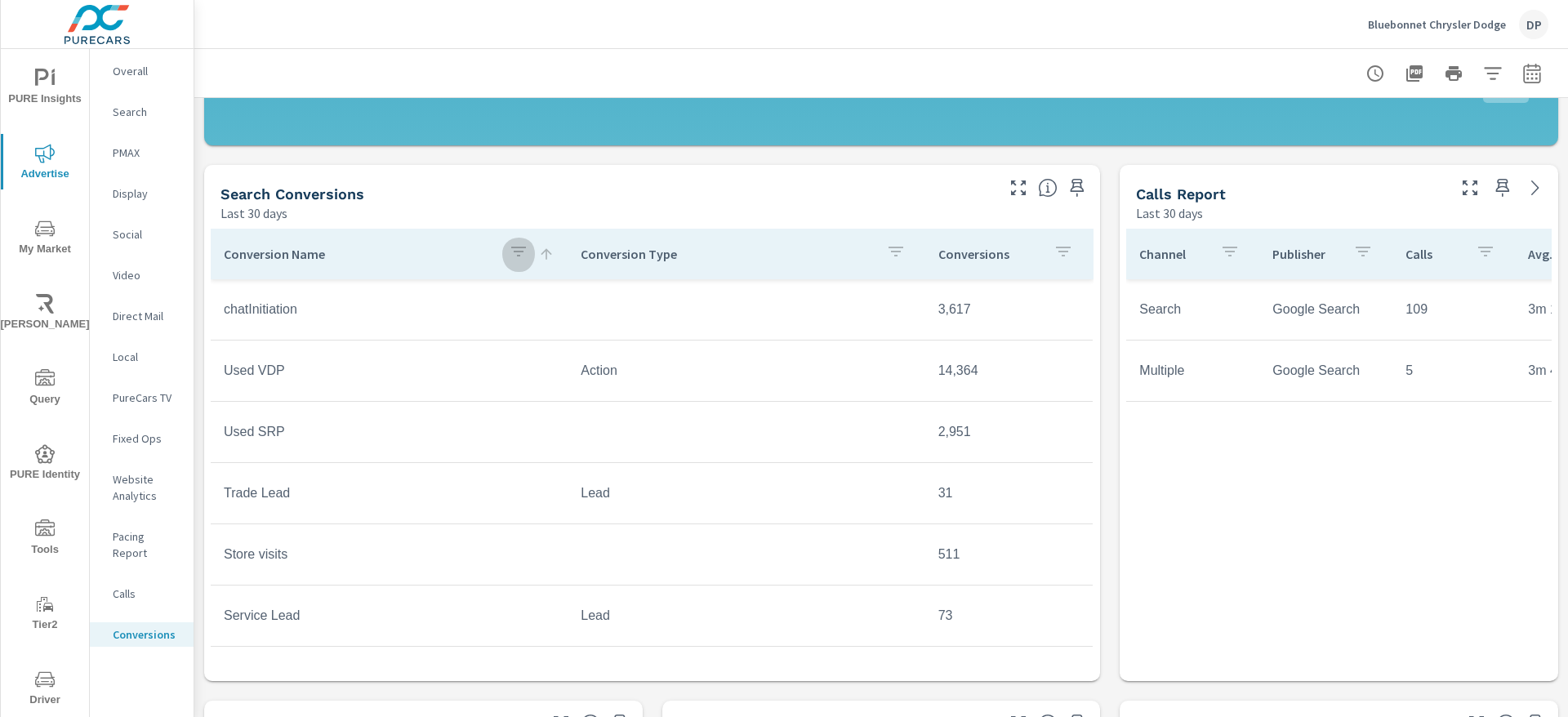
click at [516, 250] on button "button" at bounding box center [519, 253] width 32 height 37
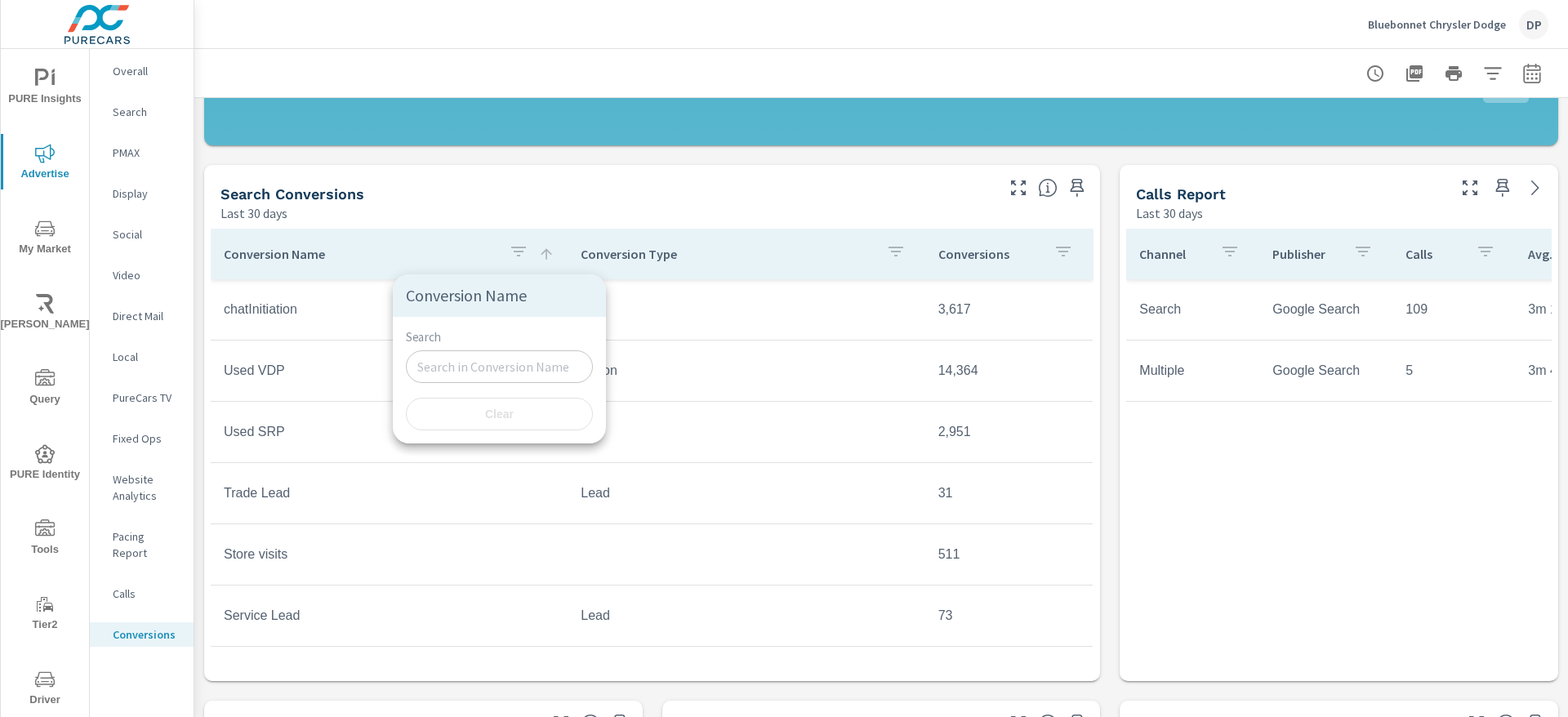
click at [465, 374] on input "Search" at bounding box center [499, 367] width 187 height 32
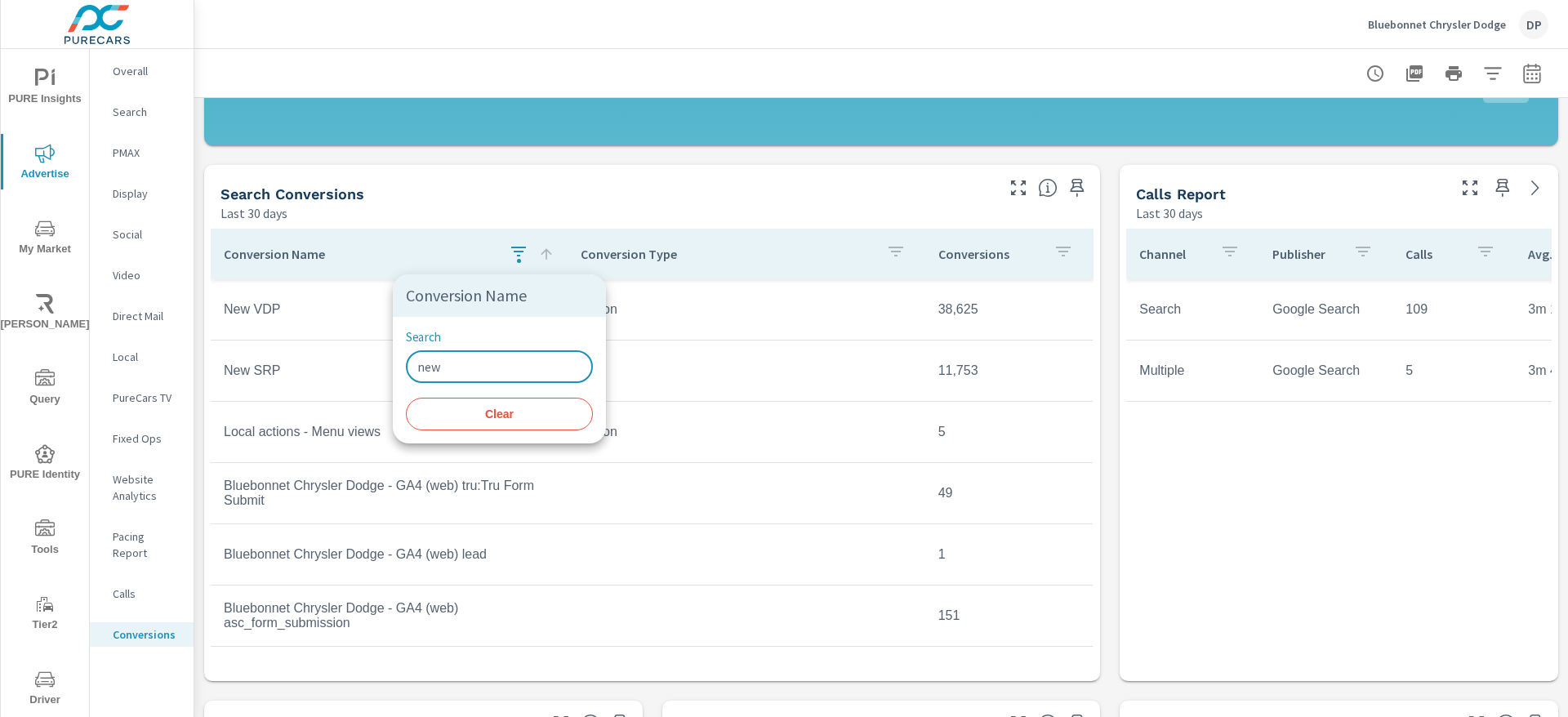
type input "new"
click at [476, 170] on div at bounding box center [784, 358] width 1568 height 717
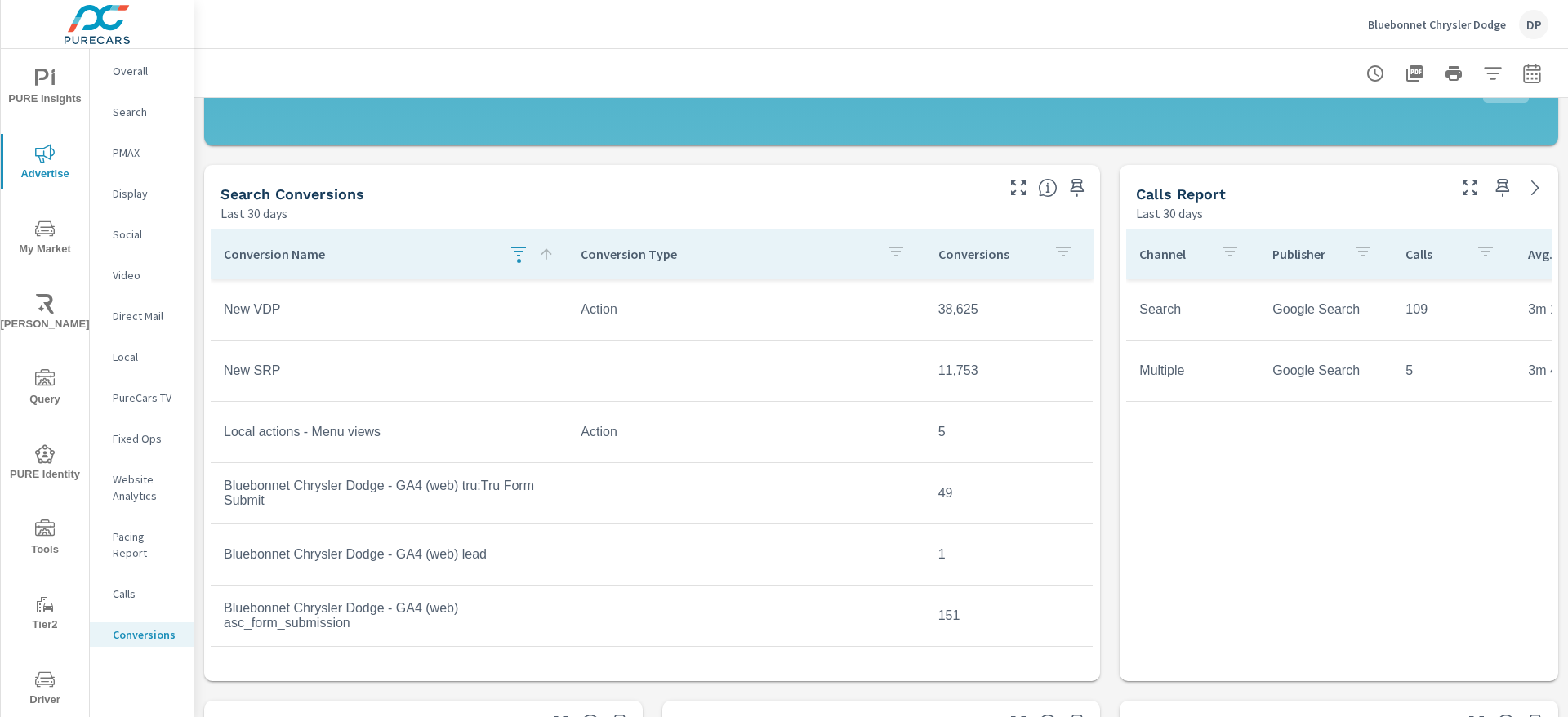
click at [133, 472] on p "Website Analytics" at bounding box center [146, 487] width 68 height 32
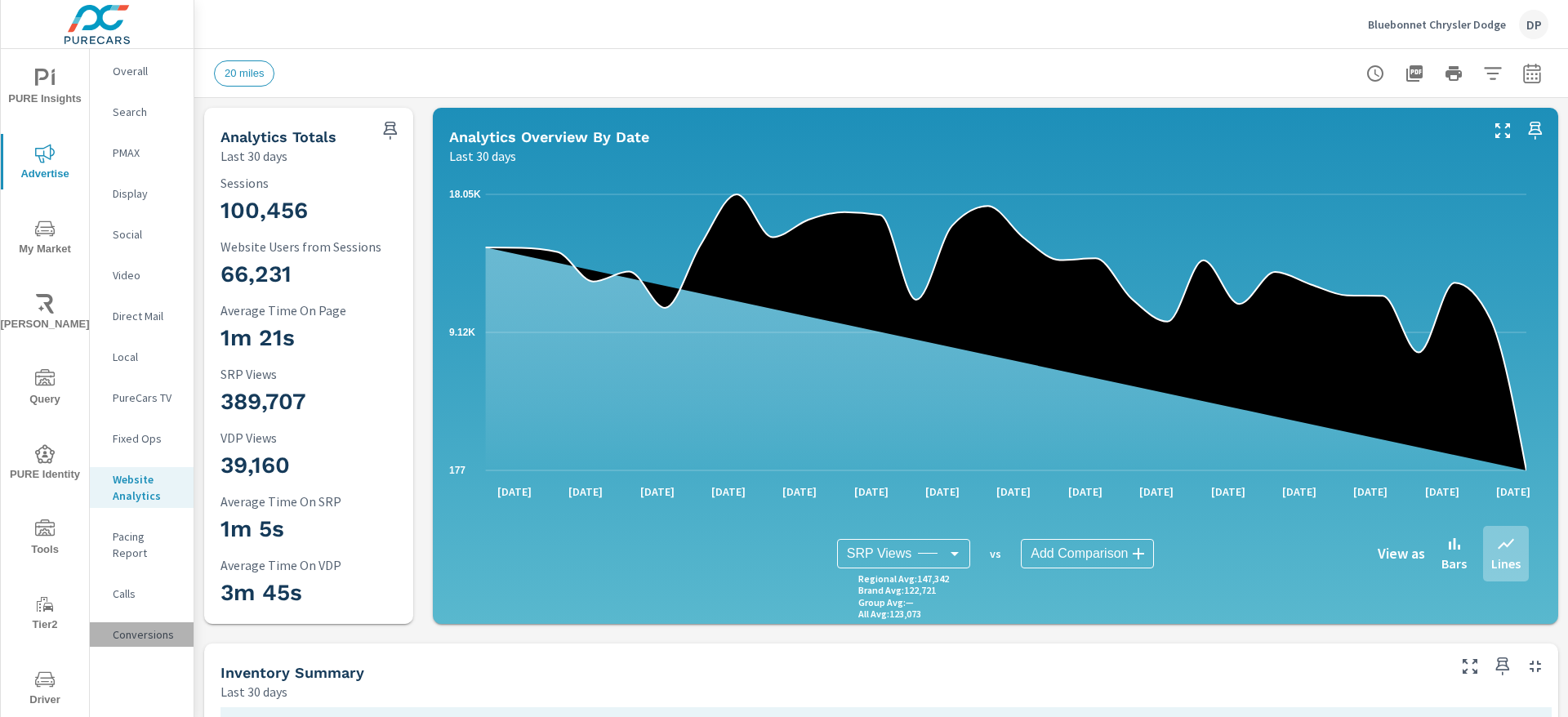
click at [127, 627] on div "Conversions" at bounding box center [141, 635] width 104 height 25
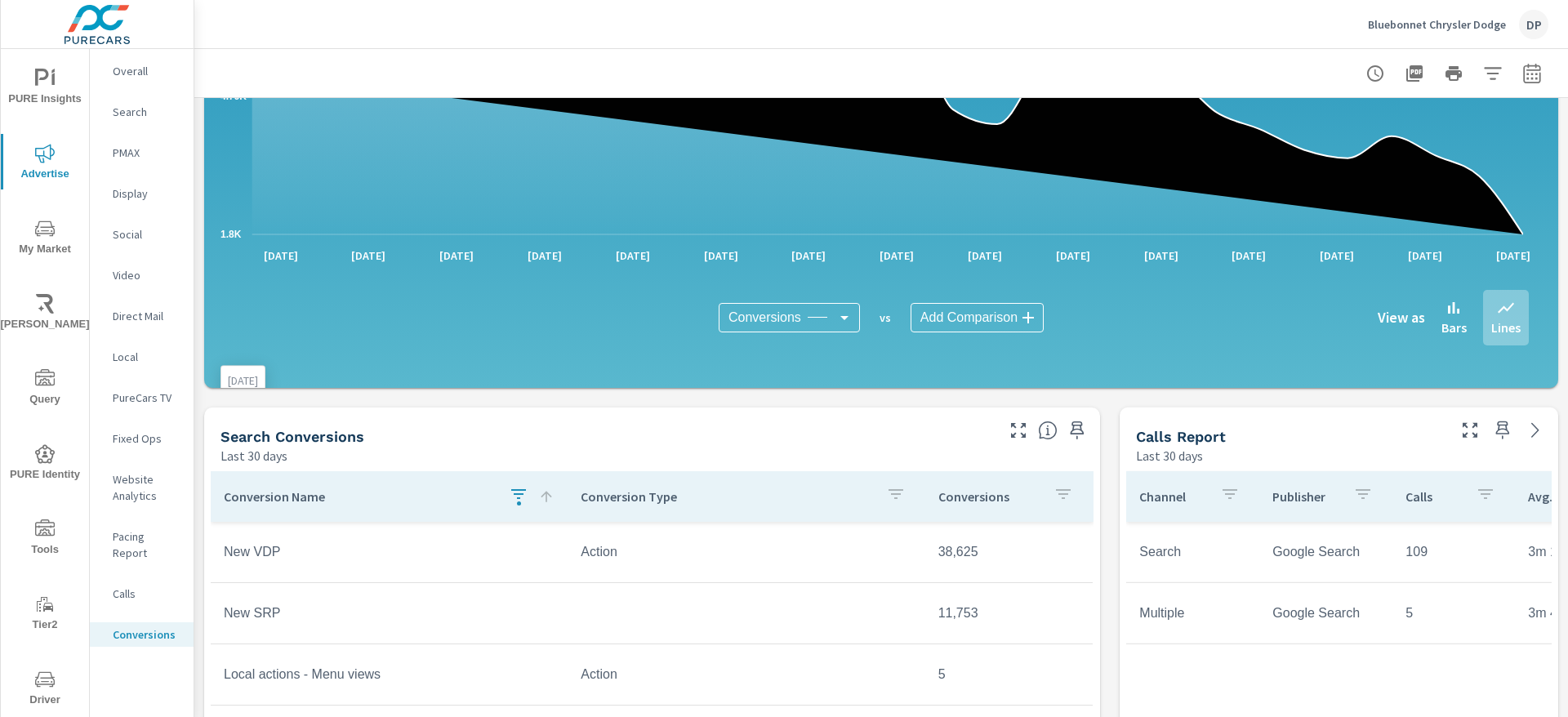
scroll to position [612, 0]
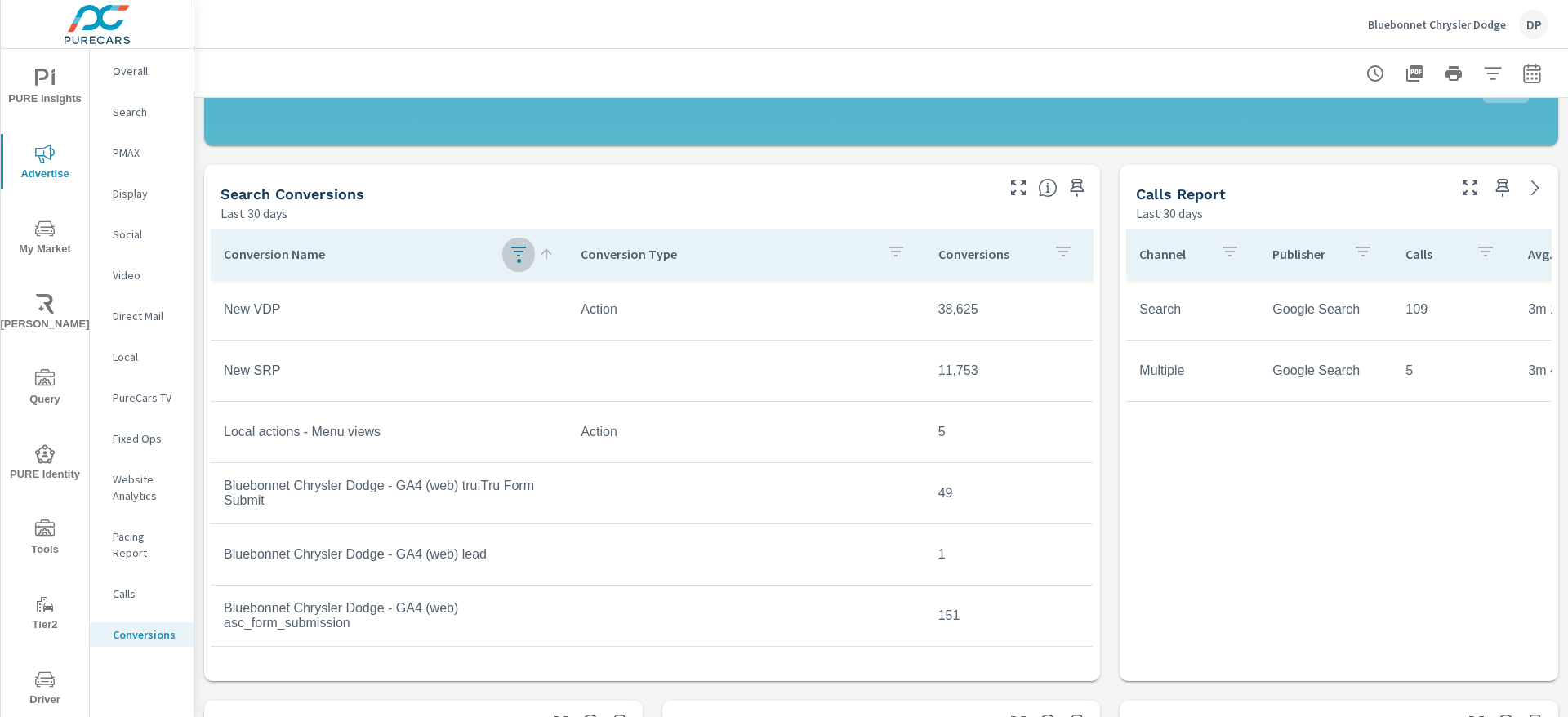
click at [516, 251] on icon "button" at bounding box center [519, 251] width 20 height 20
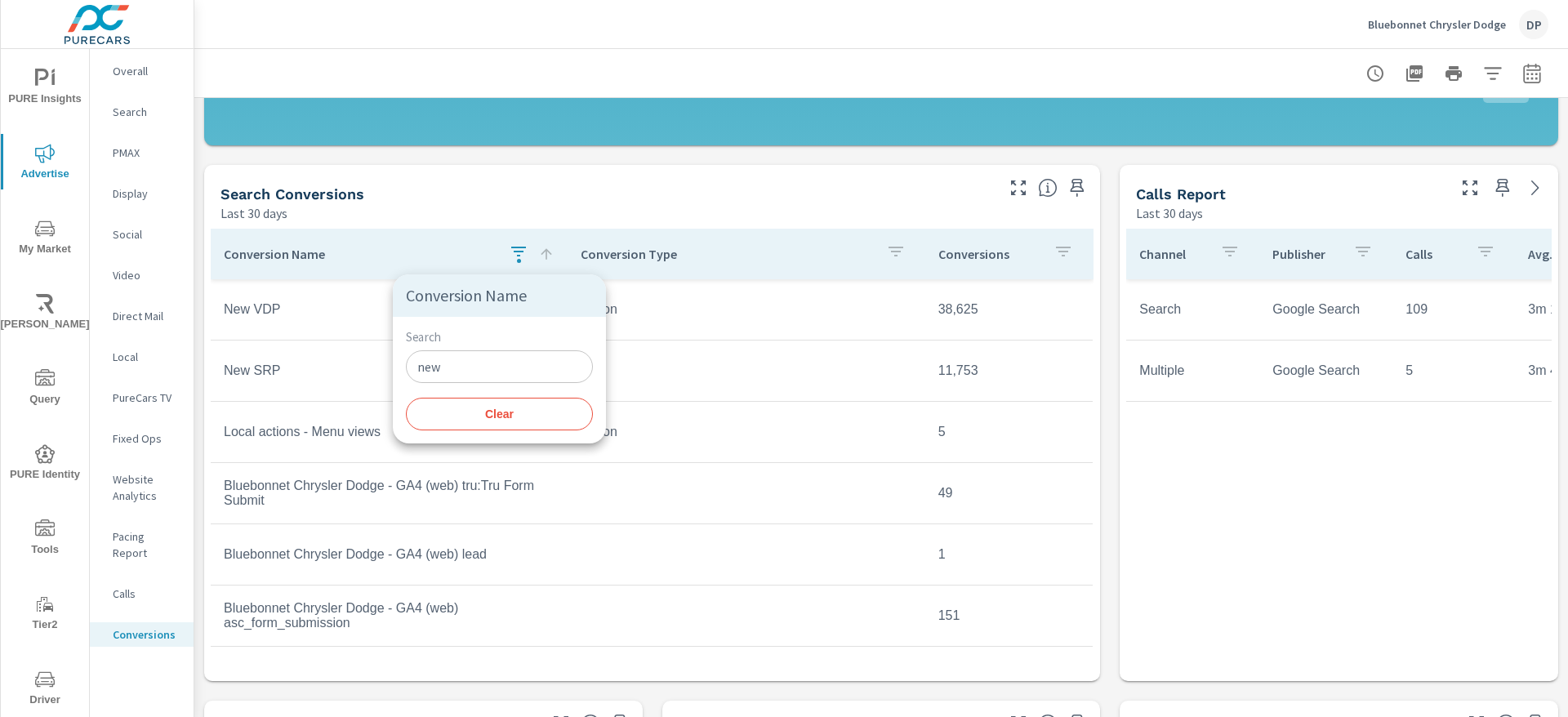
click at [533, 431] on button "Clear" at bounding box center [499, 413] width 187 height 32
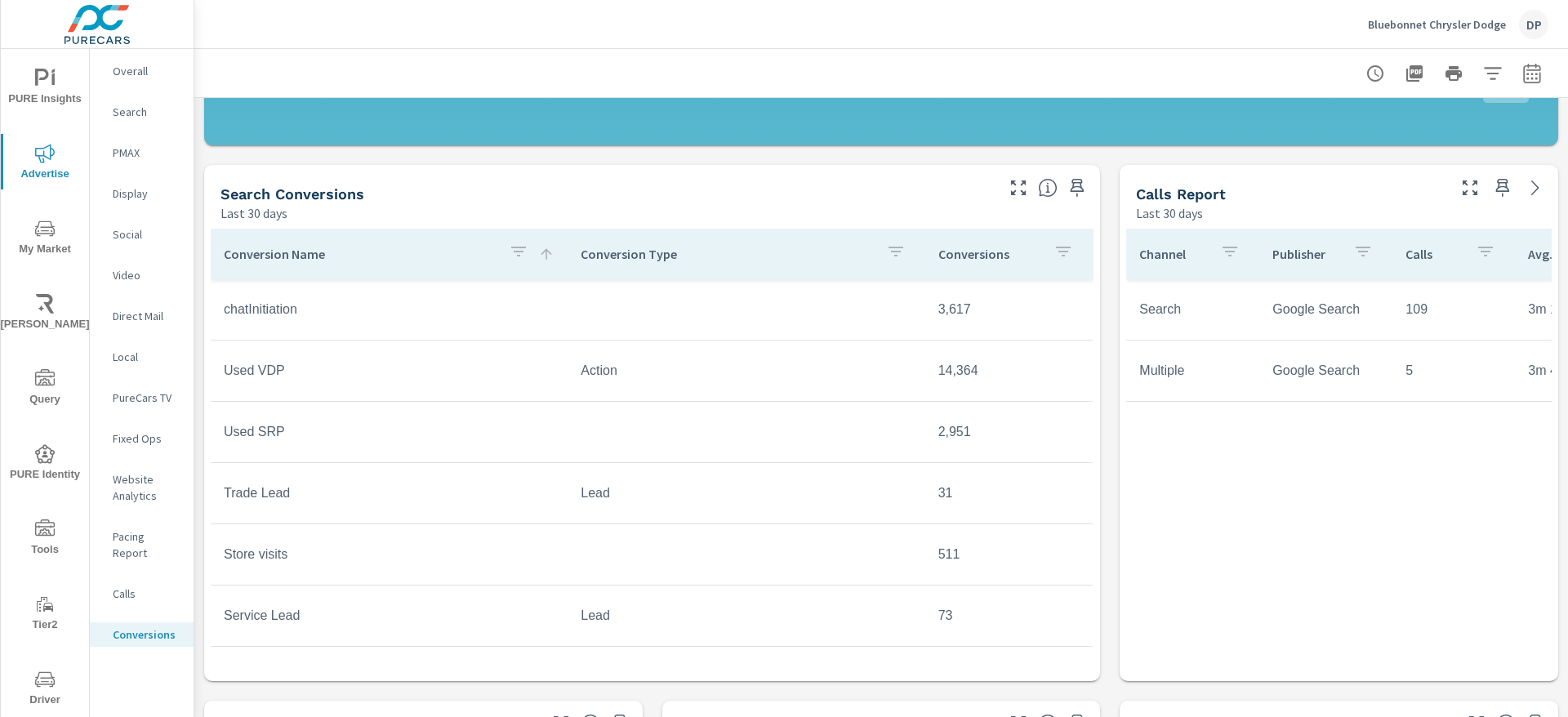
click at [500, 156] on div "All Conversions Last 30 days 168,007 Conversions Search Last 30 days 79,332 Fac…" at bounding box center [881, 355] width 1373 height 1740
click at [147, 482] on p "Website Analytics" at bounding box center [146, 487] width 68 height 32
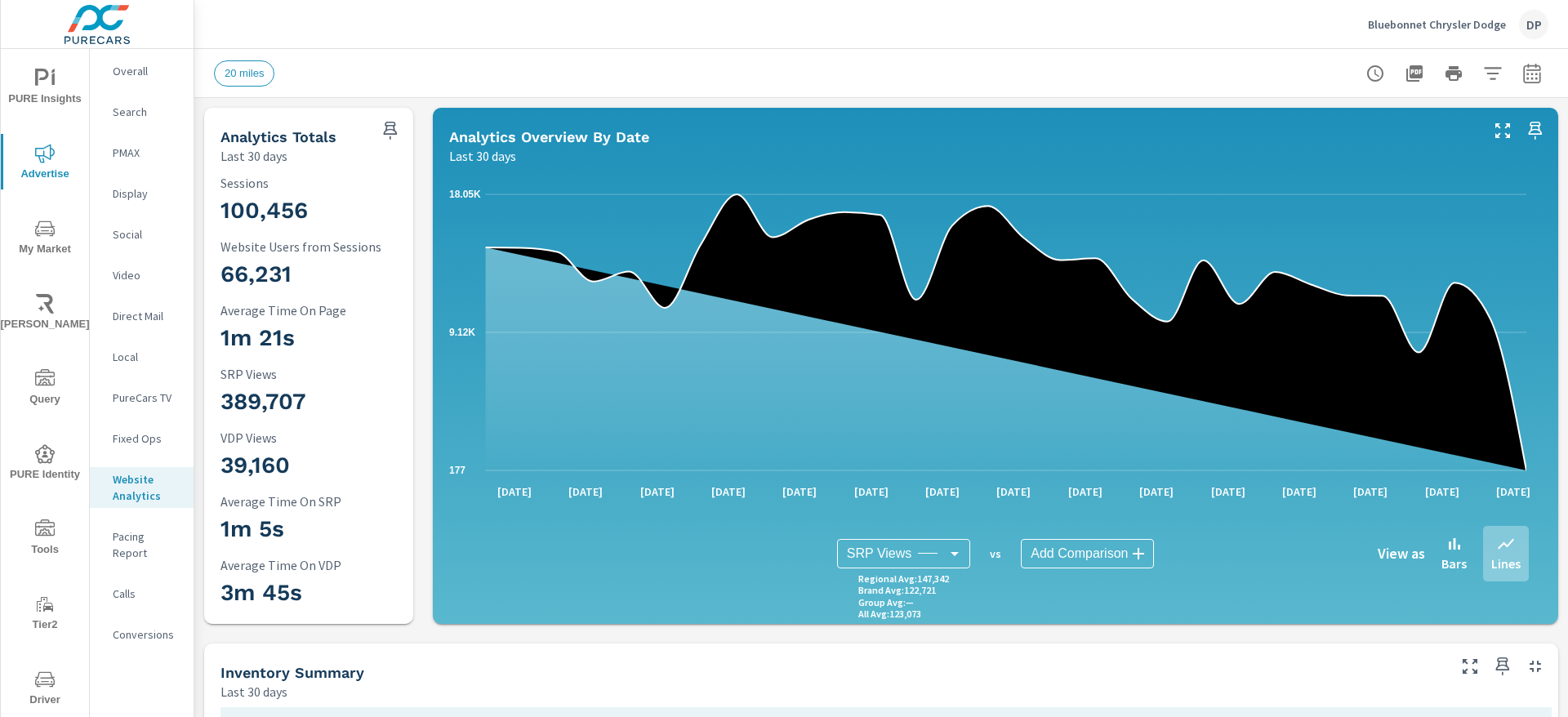
scroll to position [1, 0]
click at [144, 626] on p "Conversions" at bounding box center [146, 634] width 68 height 16
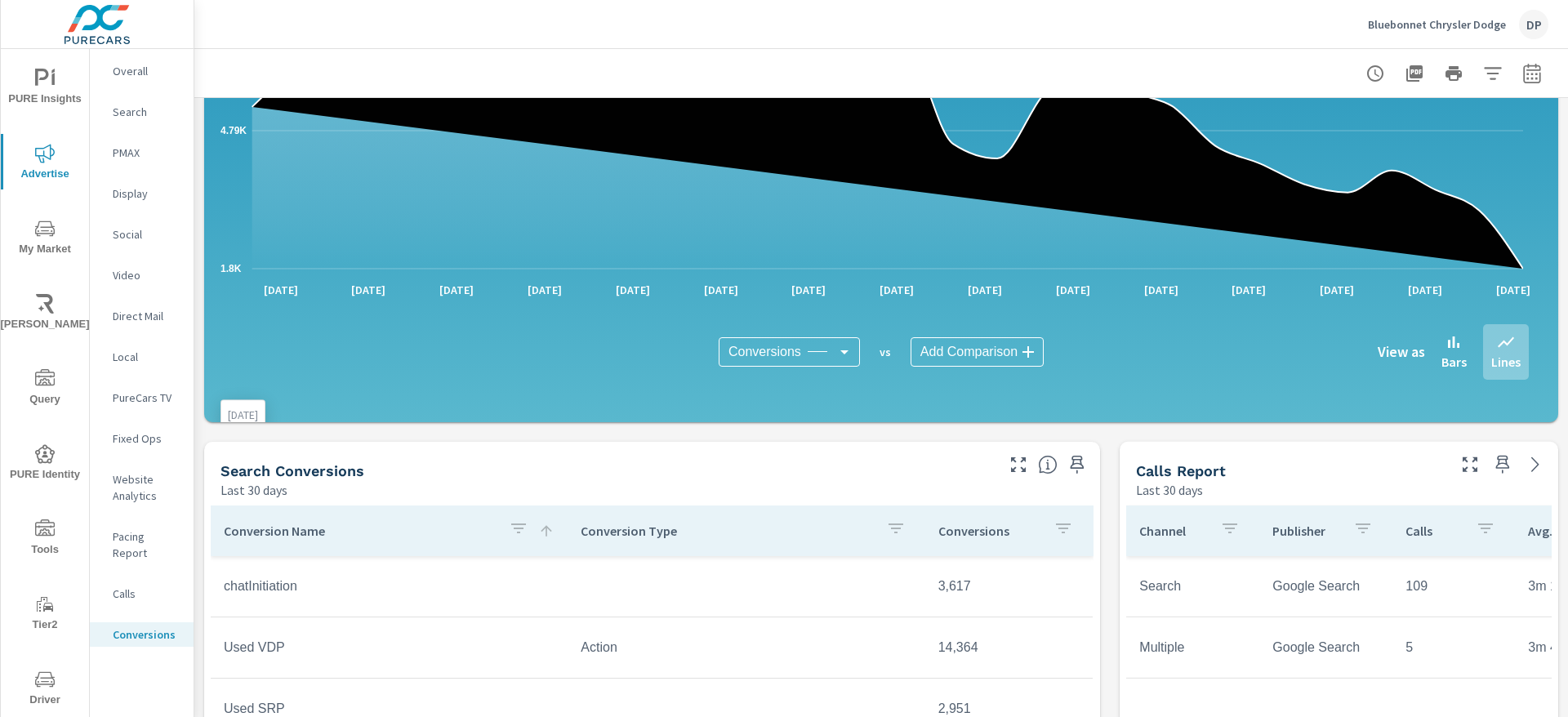
scroll to position [612, 0]
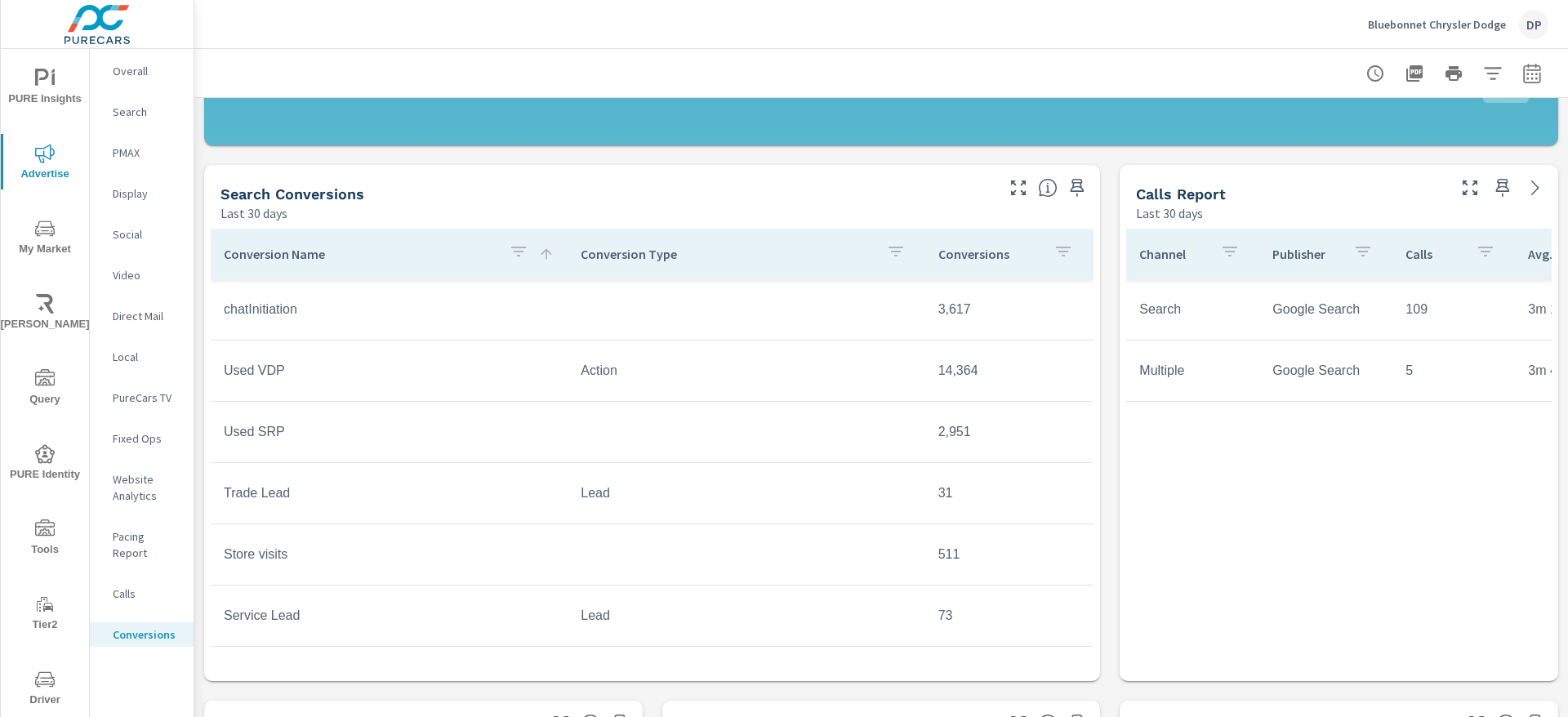
click at [511, 252] on icon "button" at bounding box center [518, 251] width 14 height 10
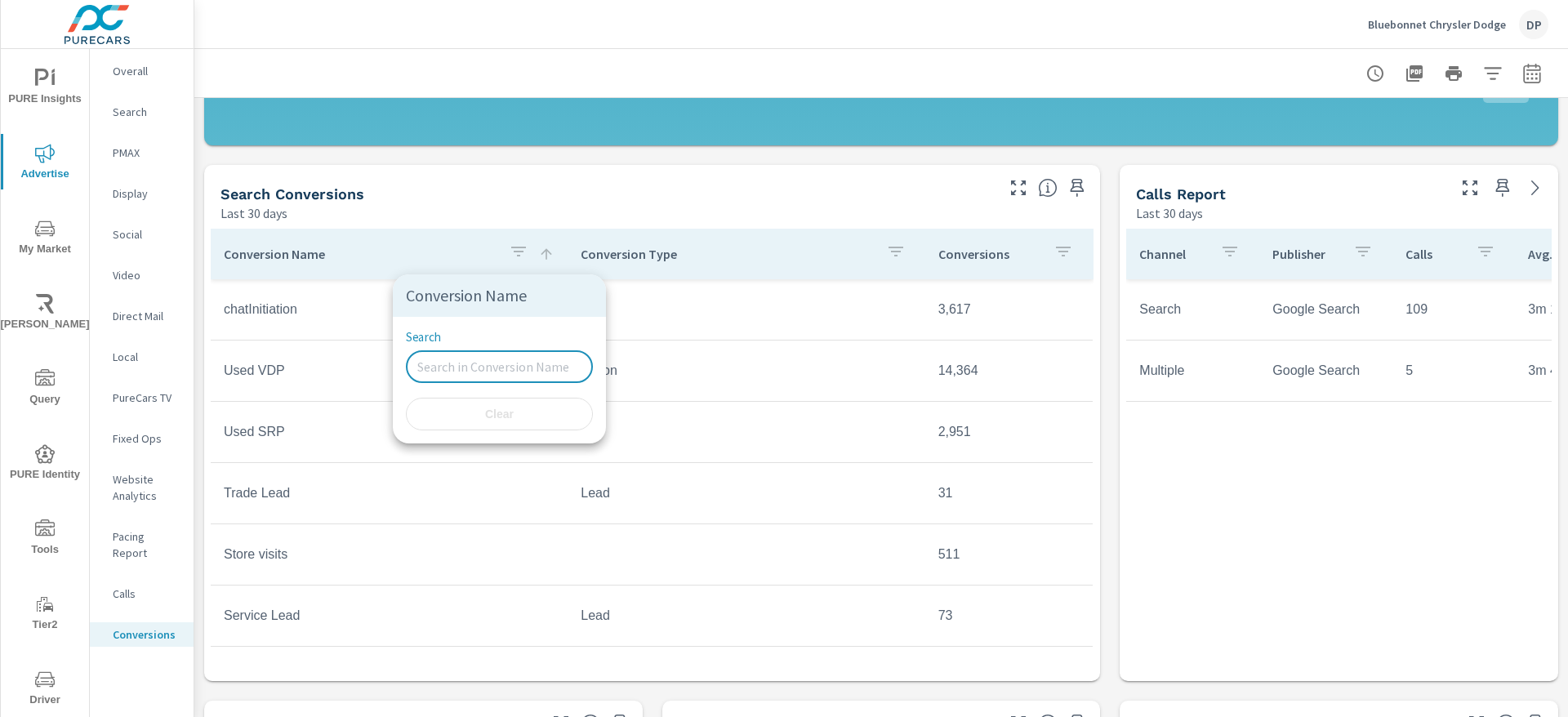
click at [488, 367] on input "Search" at bounding box center [499, 367] width 187 height 32
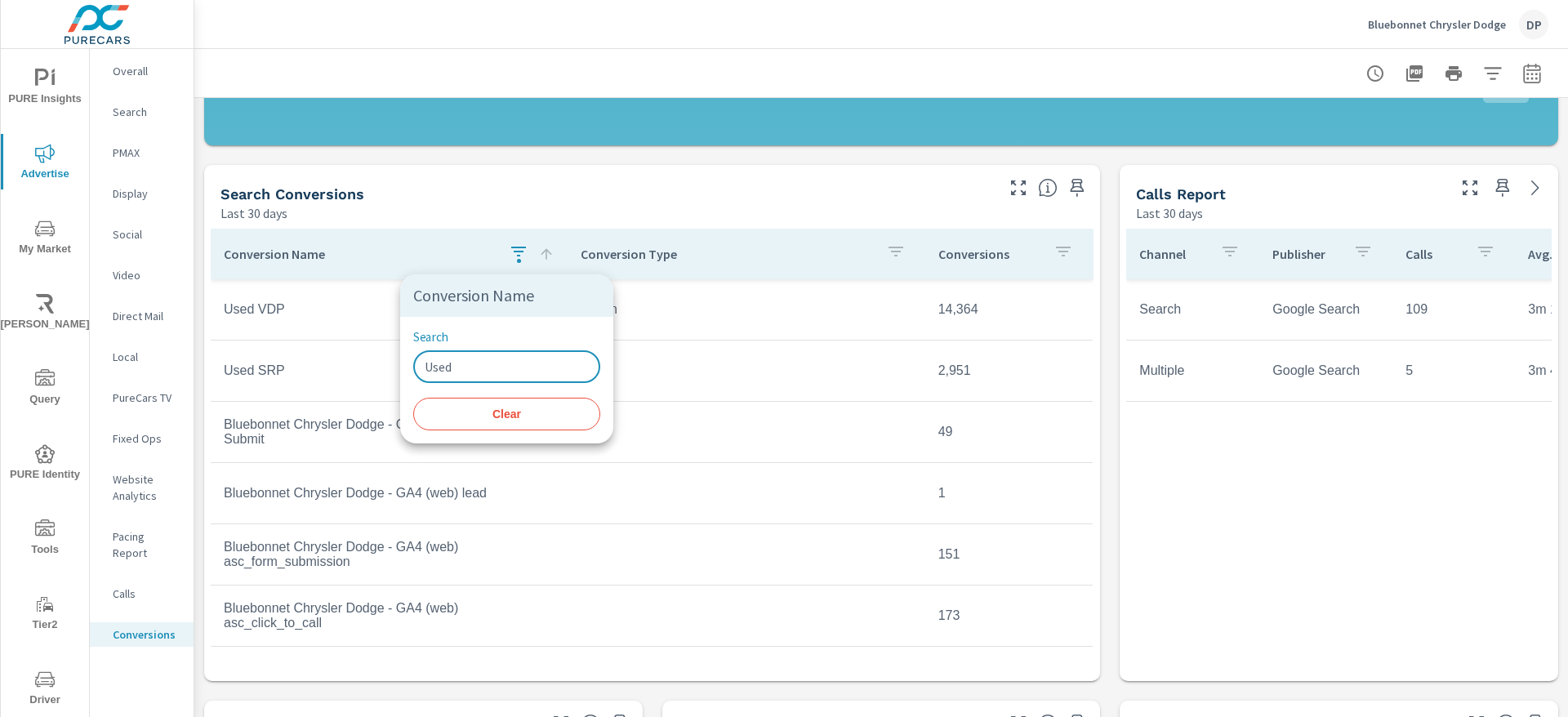
type input "Used"
click at [488, 195] on div at bounding box center [784, 358] width 1568 height 717
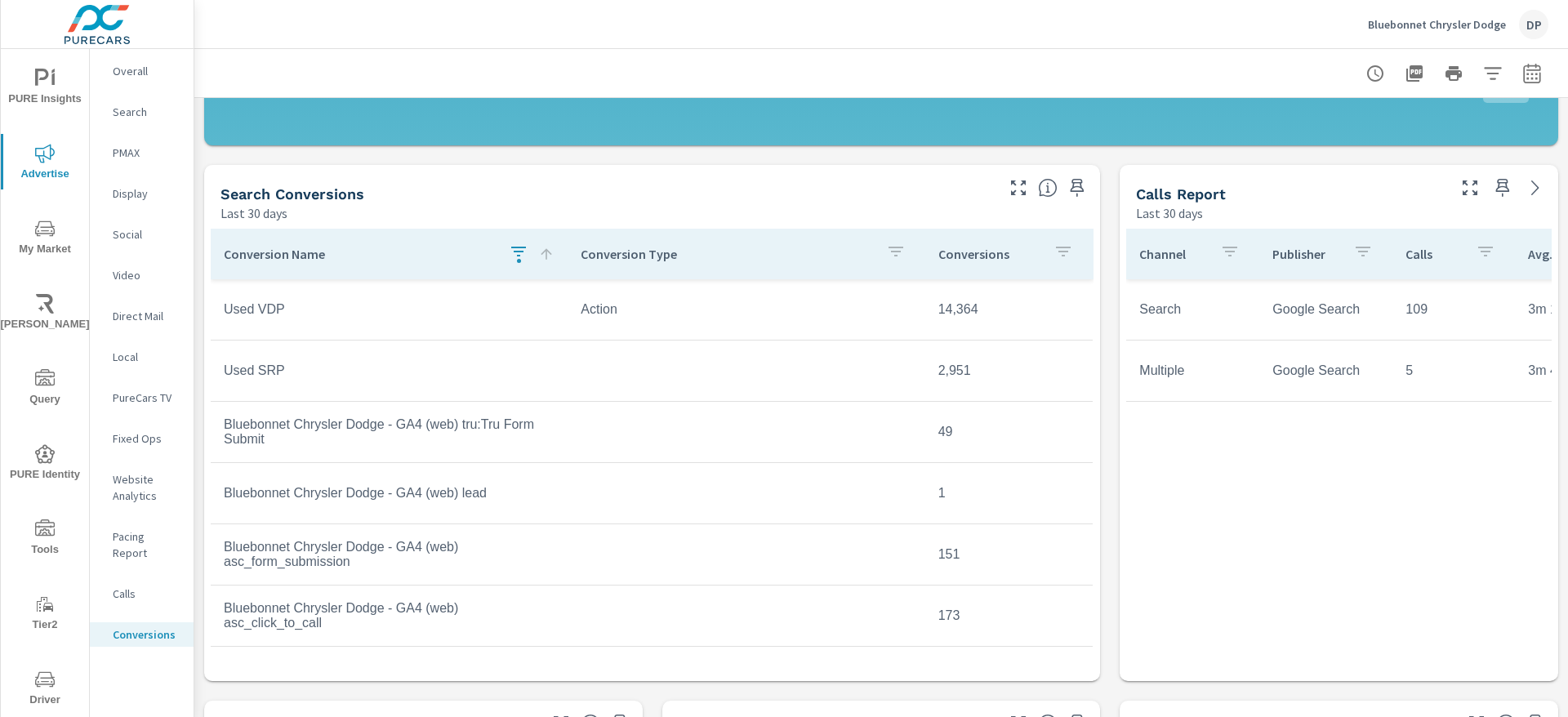
click at [149, 505] on div "Website Analytics" at bounding box center [141, 487] width 104 height 41
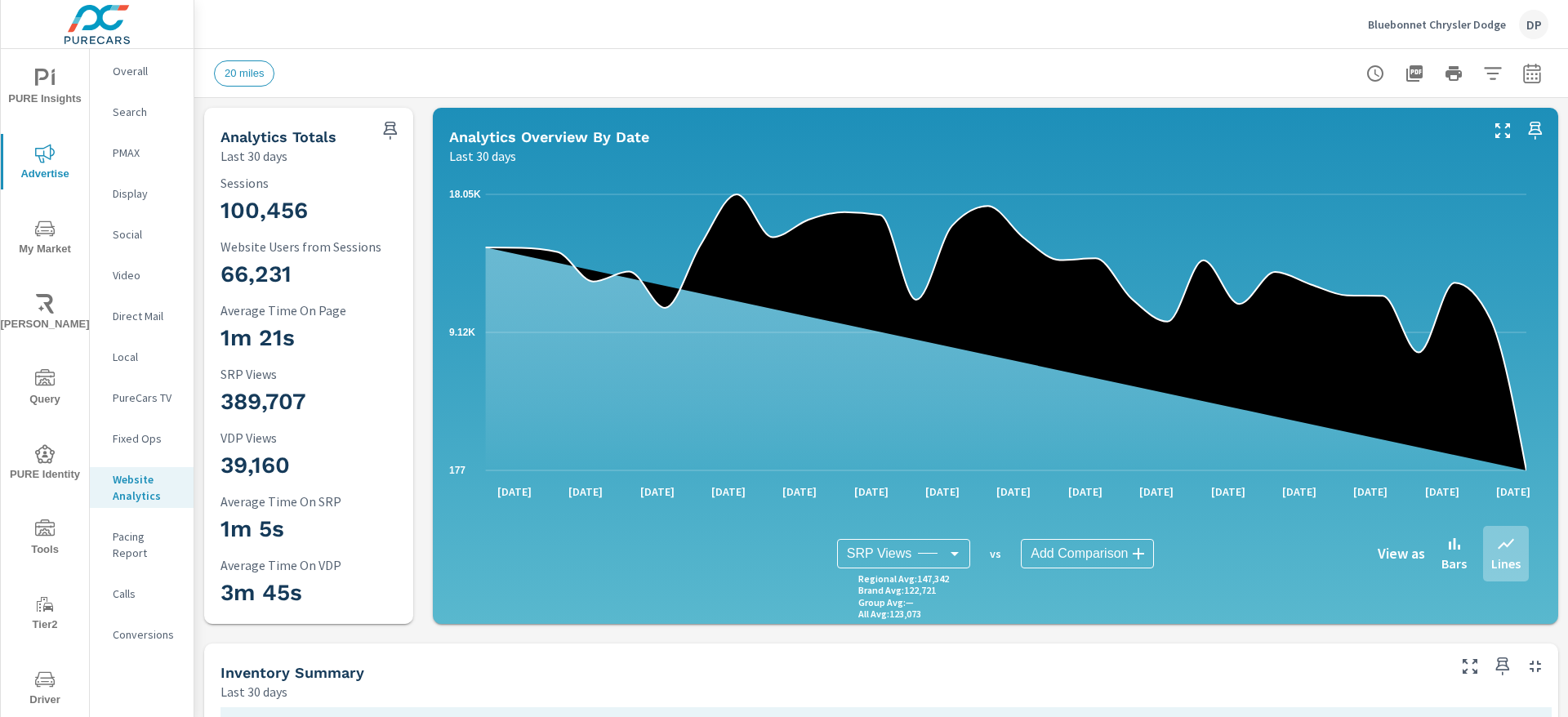
scroll to position [1, 0]
click at [127, 63] on p "Overall" at bounding box center [146, 71] width 68 height 16
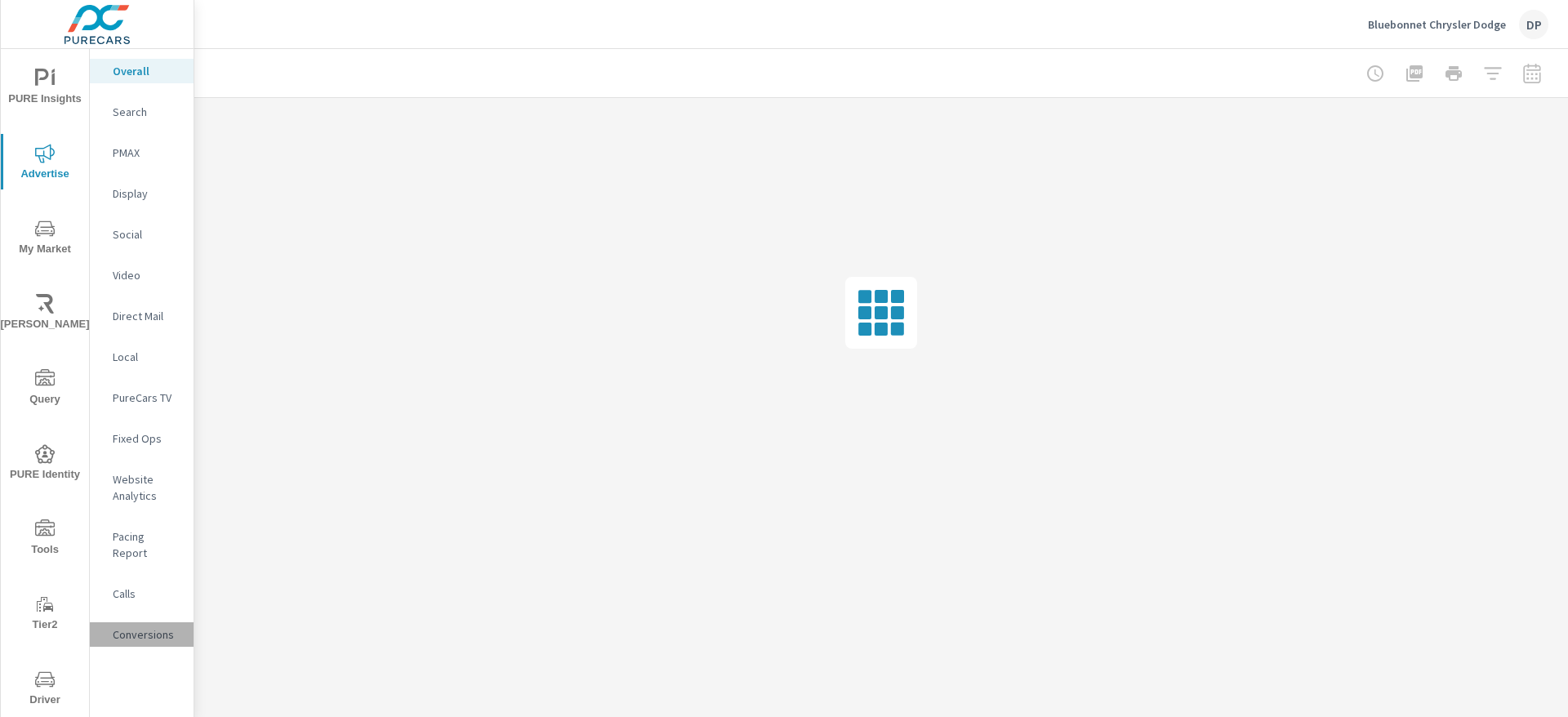
click at [161, 622] on div "Conversions" at bounding box center [141, 635] width 104 height 25
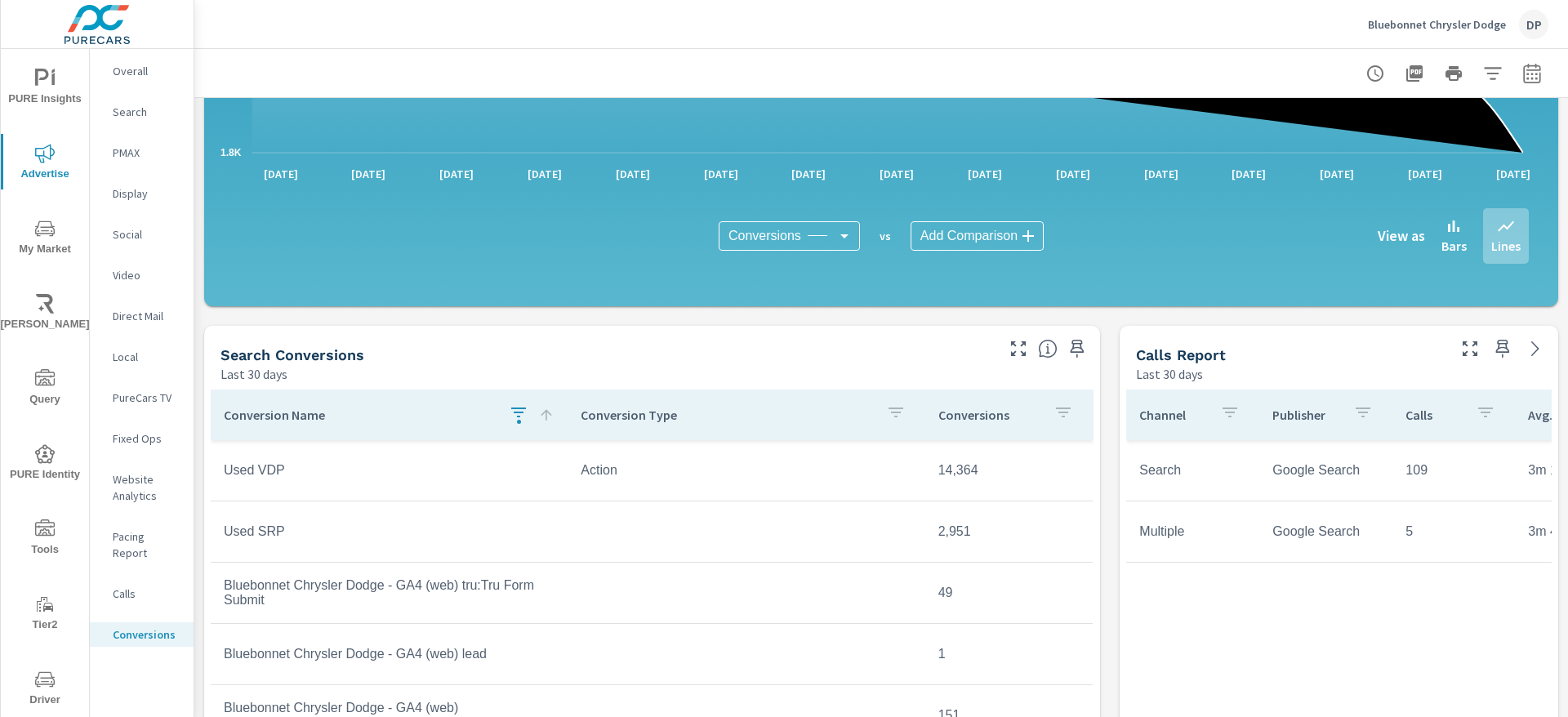
scroll to position [490, 0]
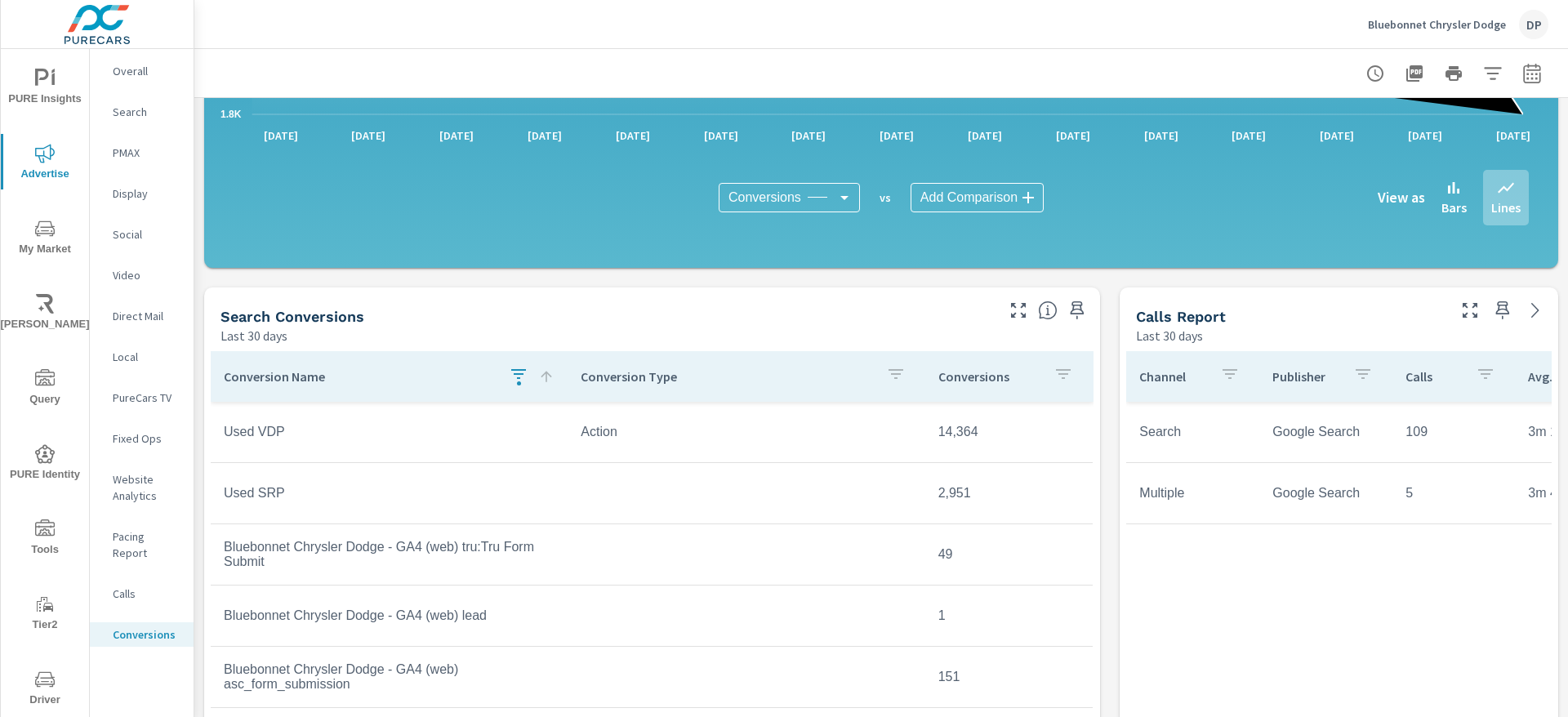
click at [524, 377] on button "button" at bounding box center [519, 376] width 32 height 37
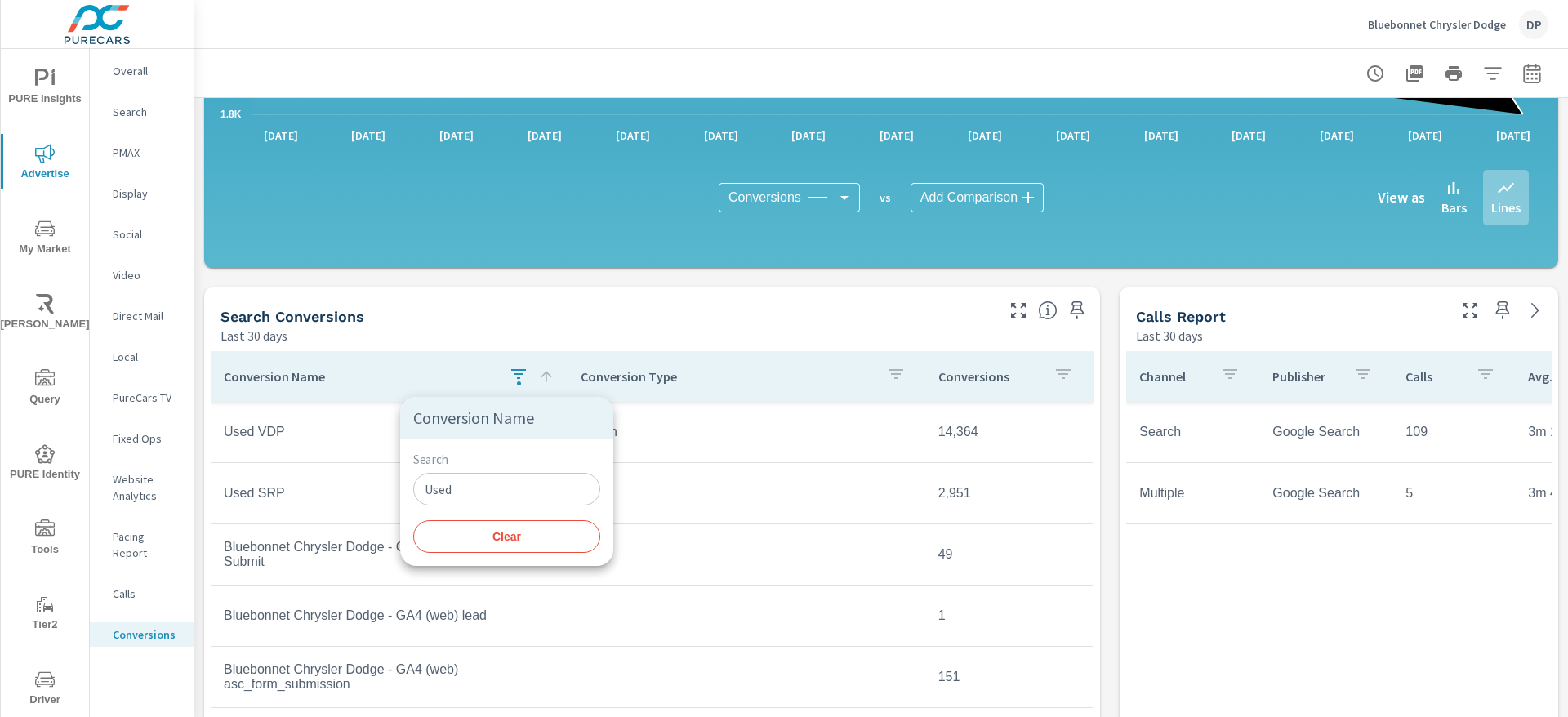
click at [530, 533] on span "Clear" at bounding box center [506, 536] width 167 height 14
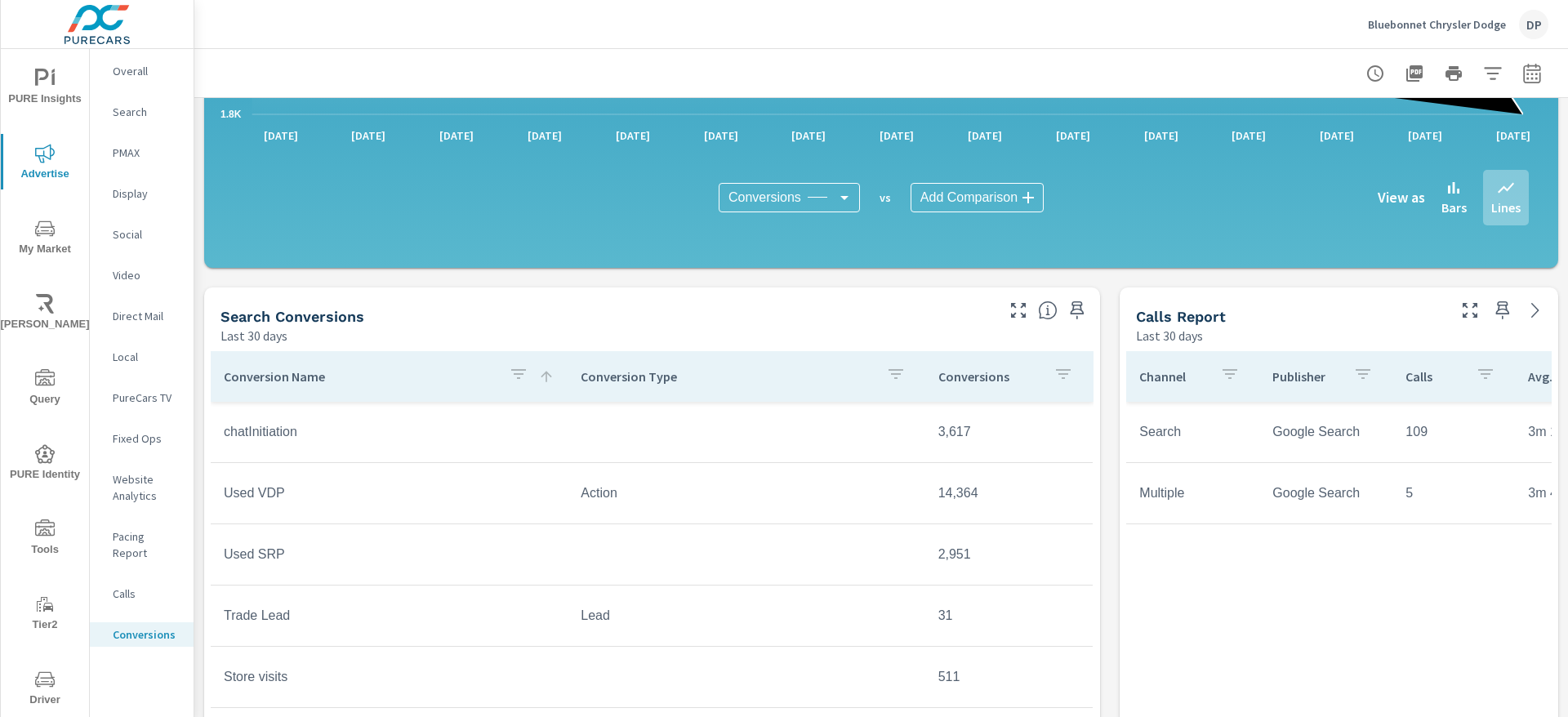
click at [533, 302] on div "Search Conversions Last 30 days" at bounding box center [602, 316] width 795 height 58
click at [132, 369] on div "Local" at bounding box center [141, 357] width 104 height 25
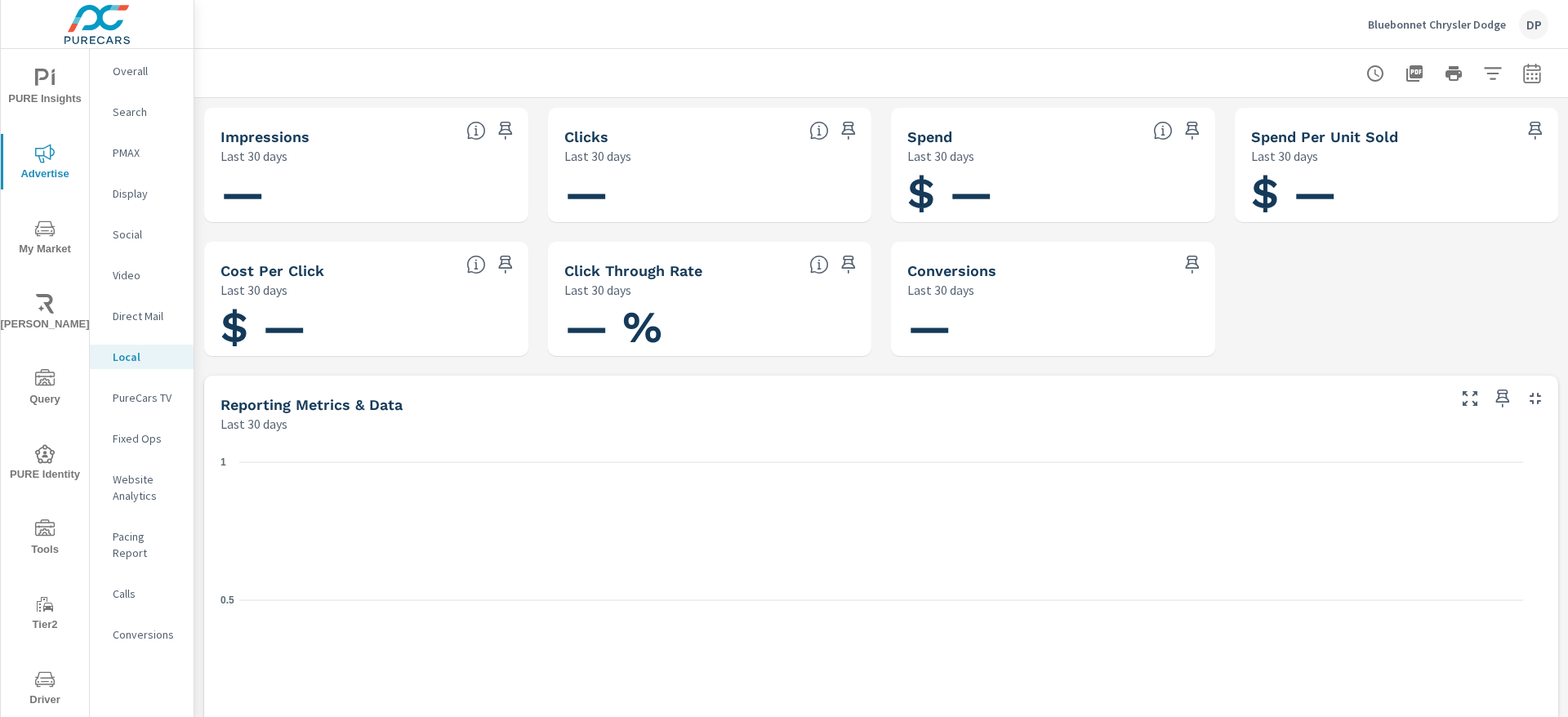
click at [124, 626] on p "Conversions" at bounding box center [146, 634] width 68 height 16
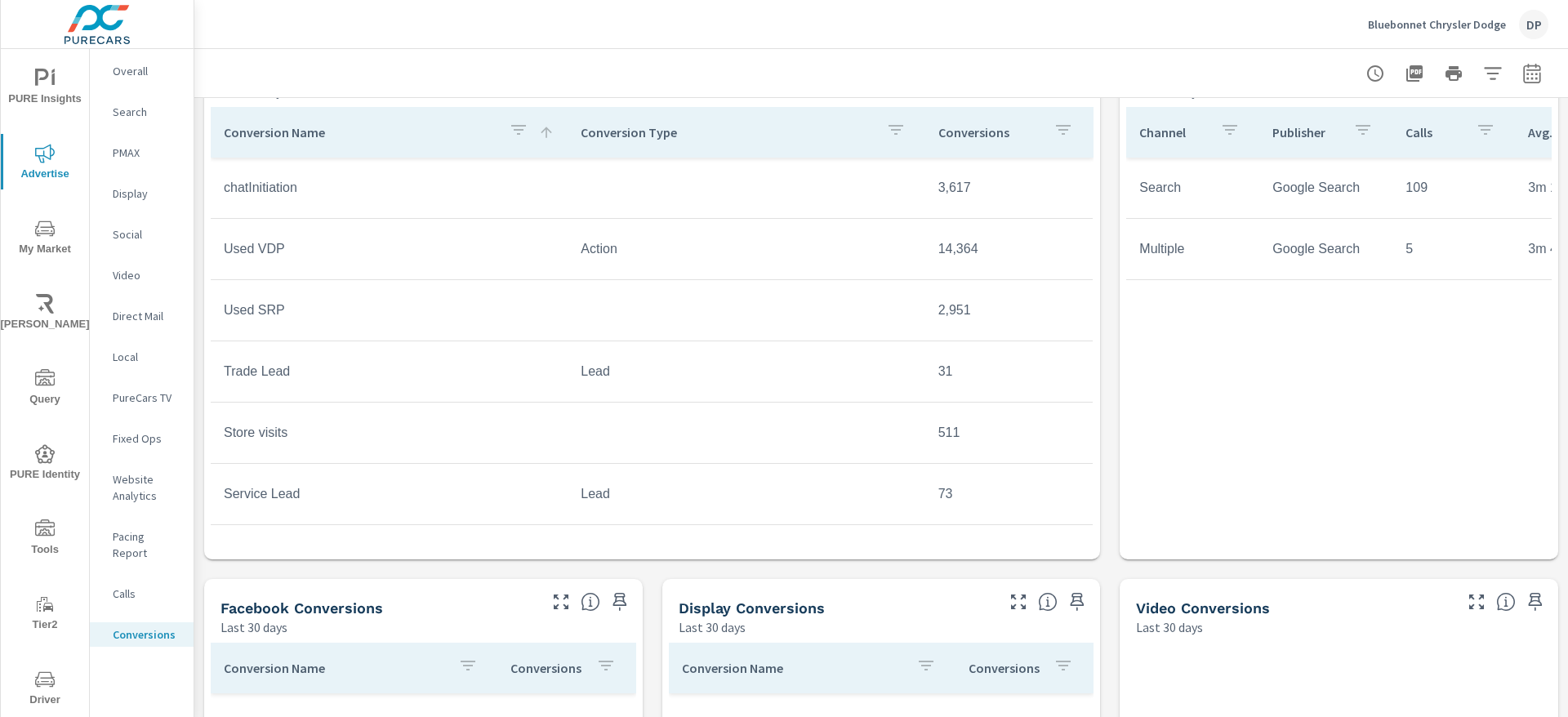
scroll to position [735, 0]
